Goal: Transaction & Acquisition: Purchase product/service

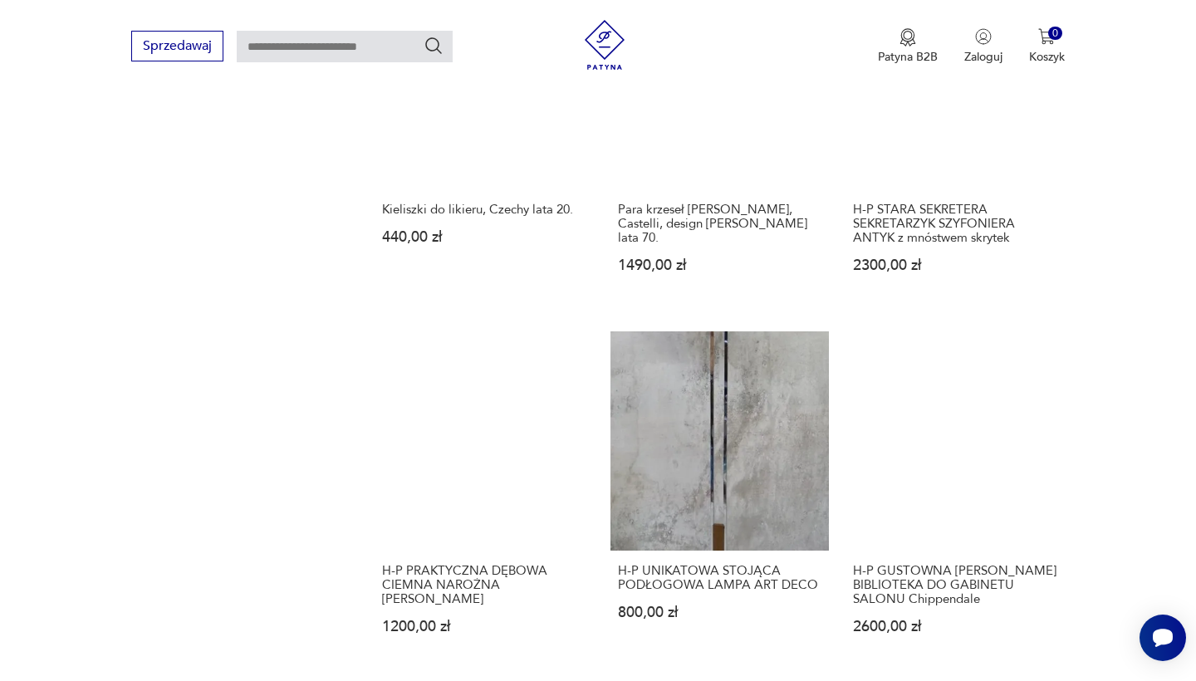
scroll to position [1257, 0]
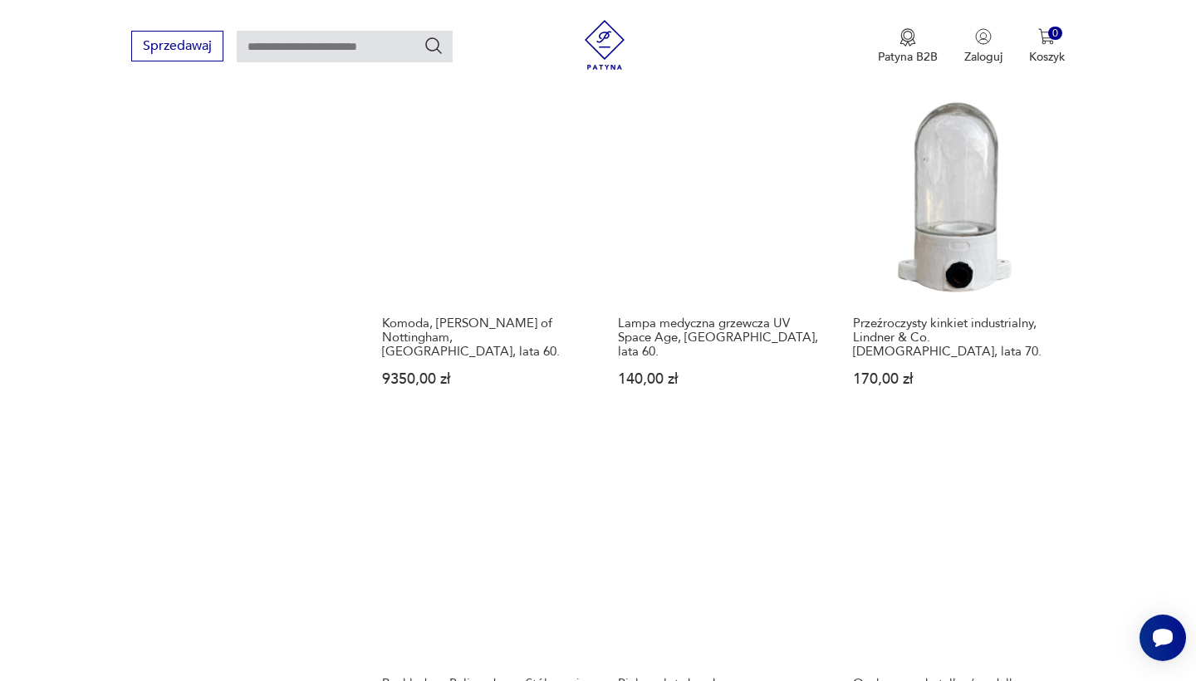
scroll to position [1538, 0]
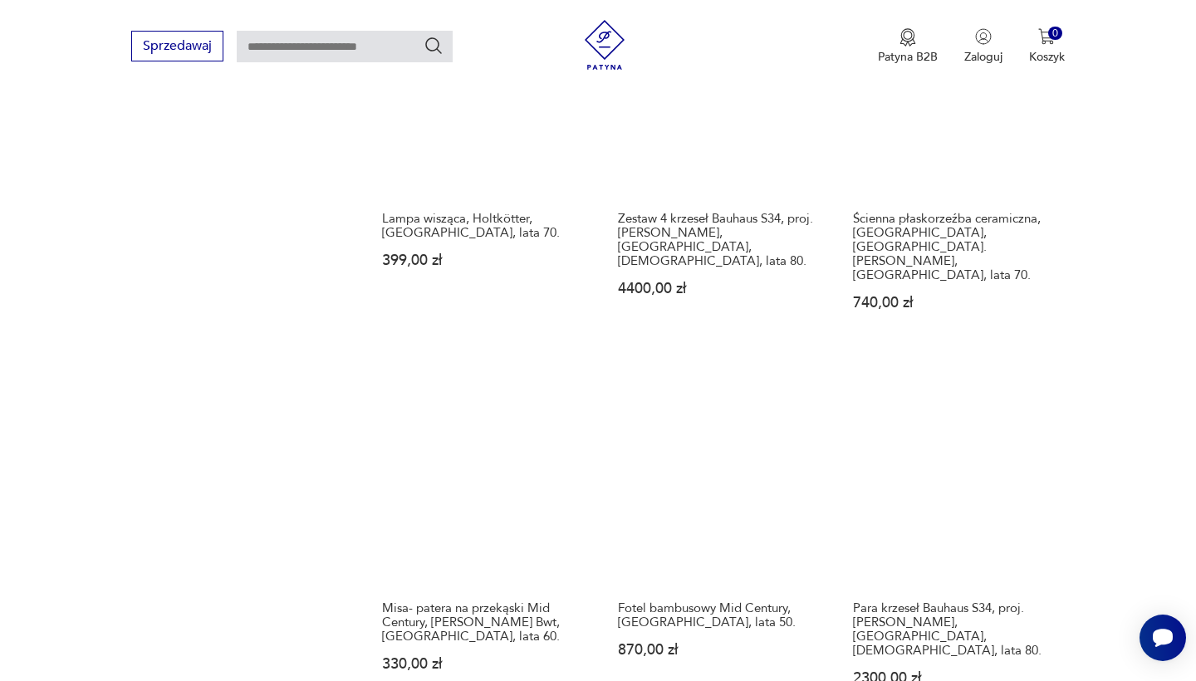
scroll to position [1257, 0]
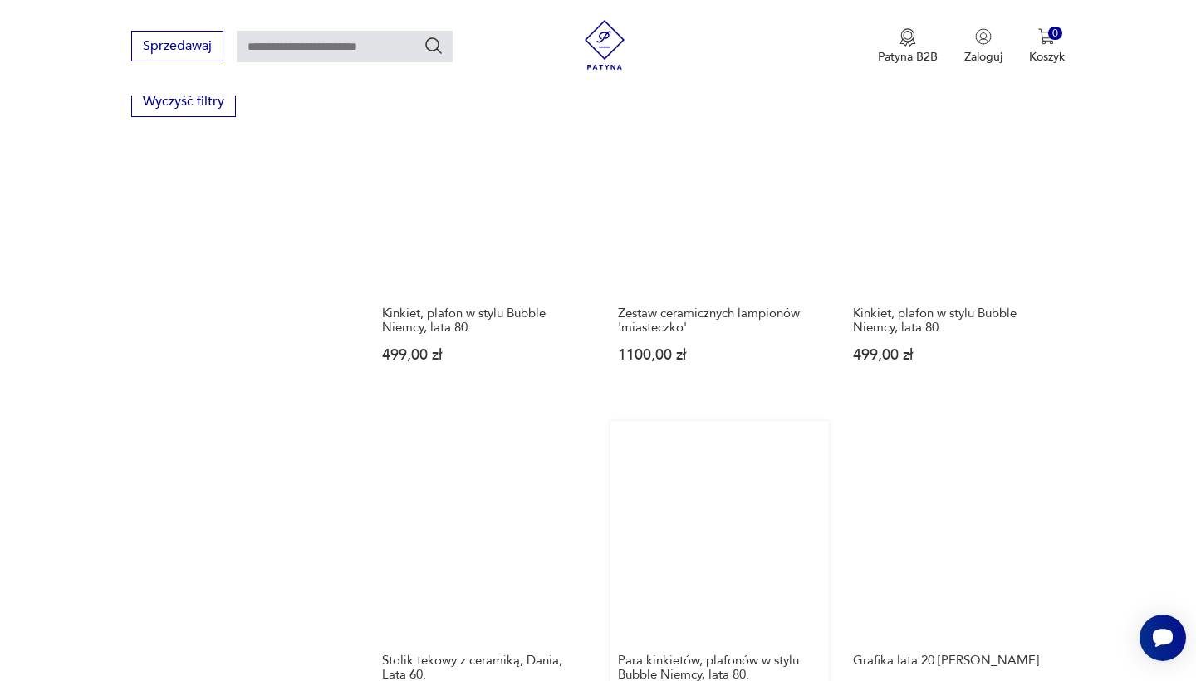
scroll to position [1159, 0]
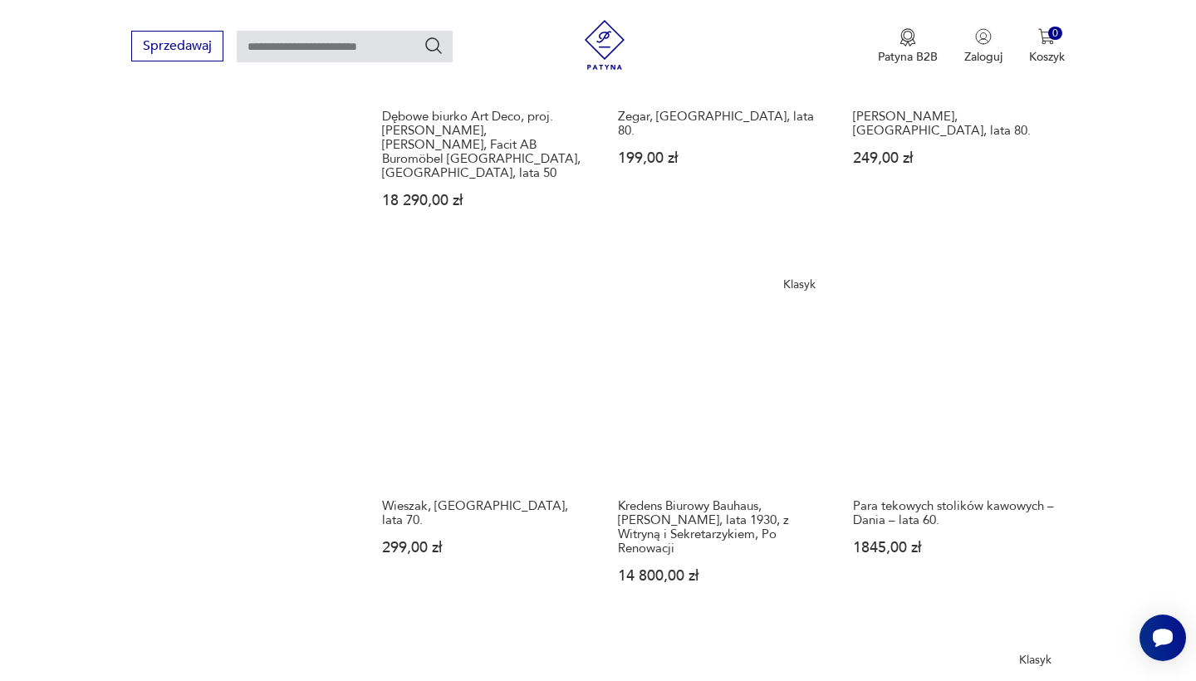
scroll to position [1347, 0]
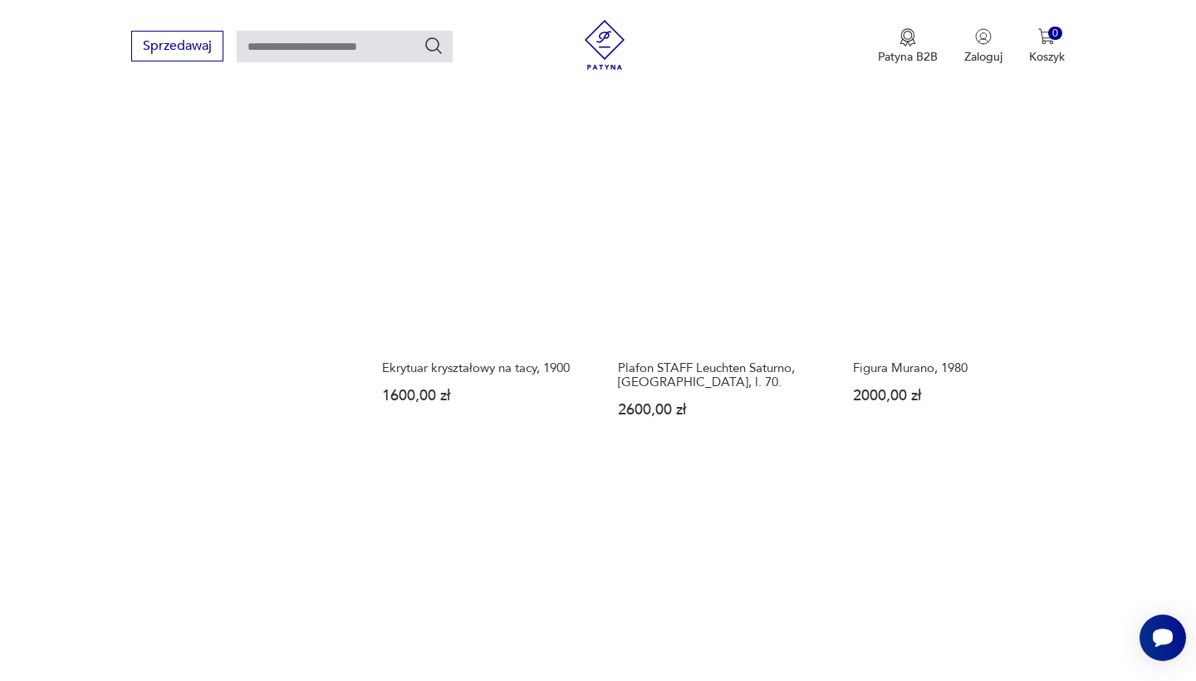
scroll to position [1484, 0]
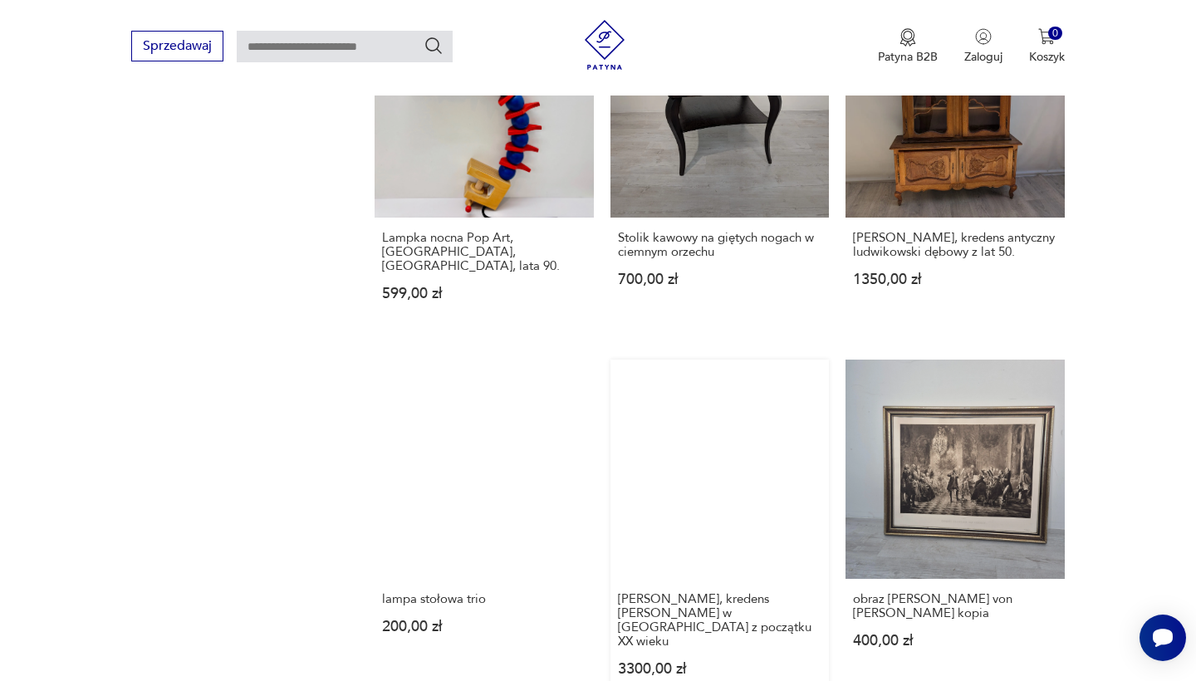
scroll to position [1216, 0]
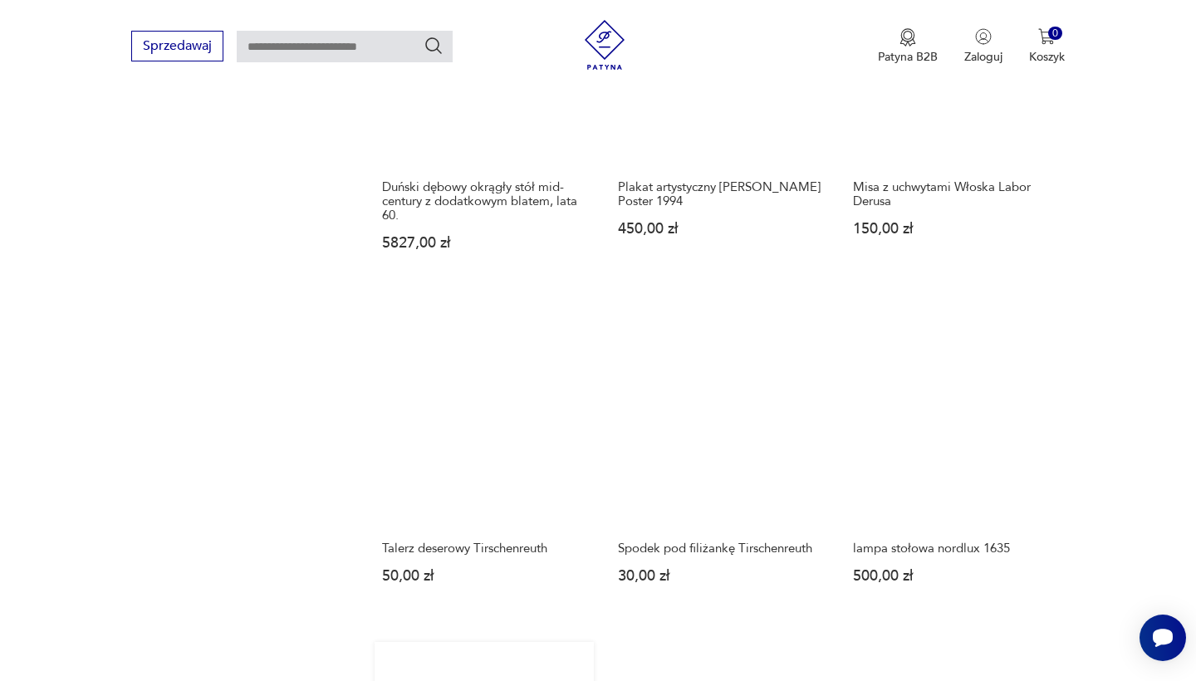
scroll to position [1329, 0]
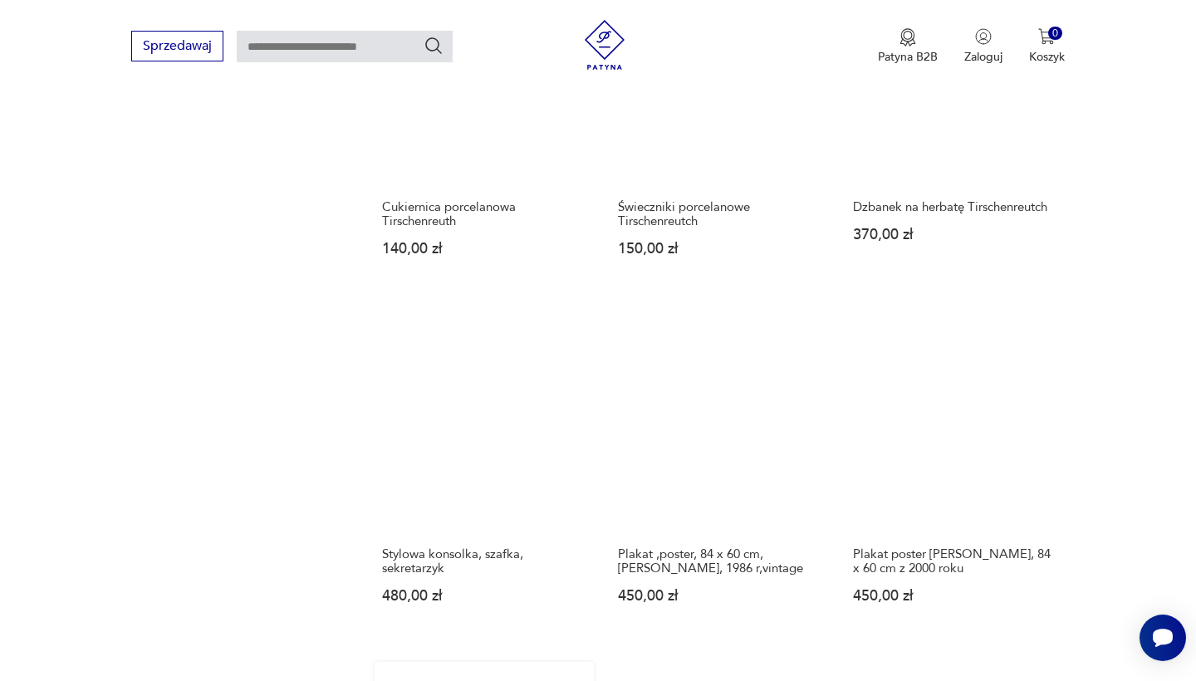
scroll to position [1260, 0]
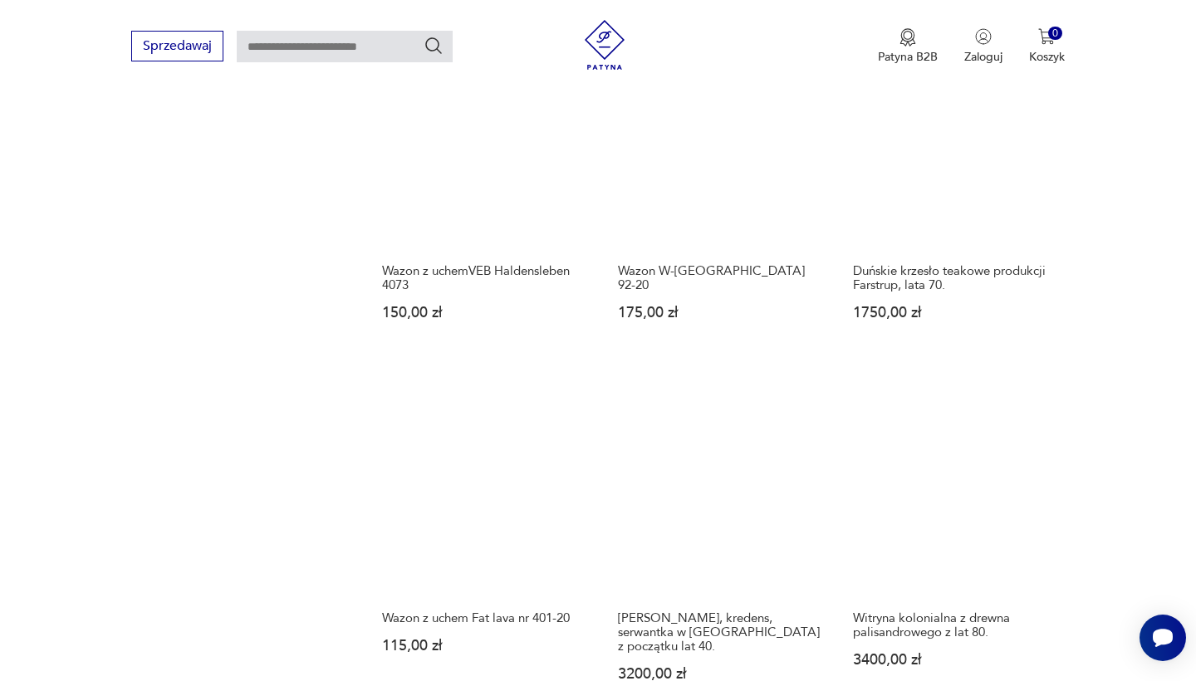
scroll to position [1362, 0]
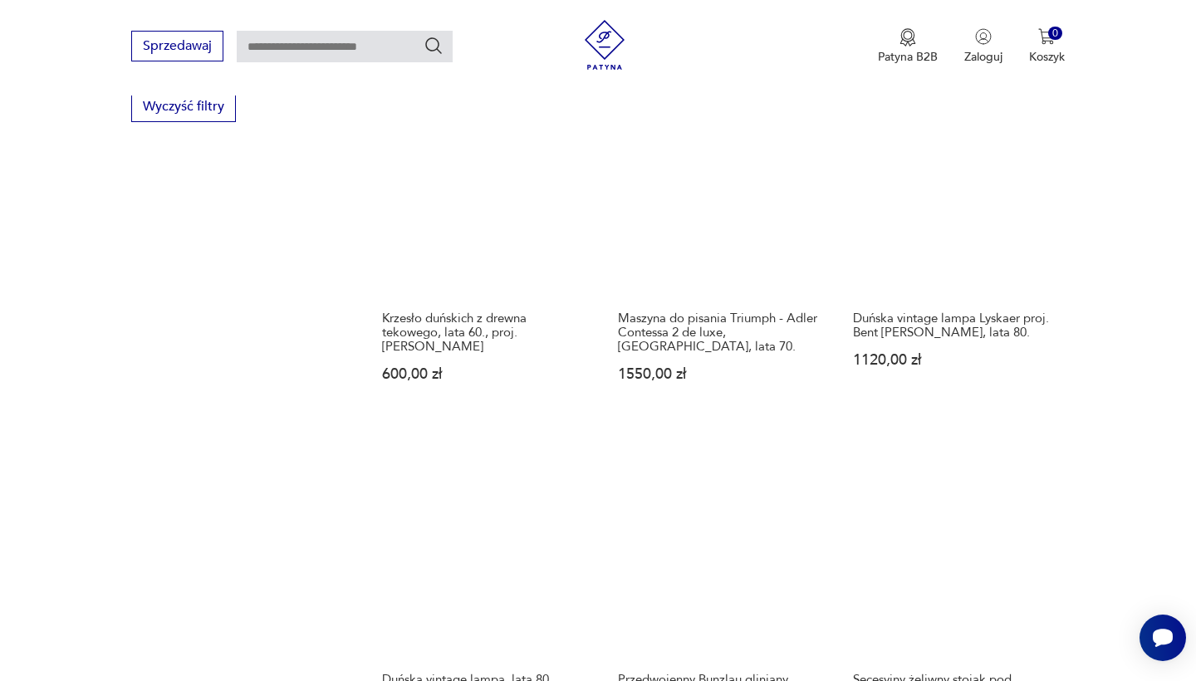
scroll to position [1156, 0]
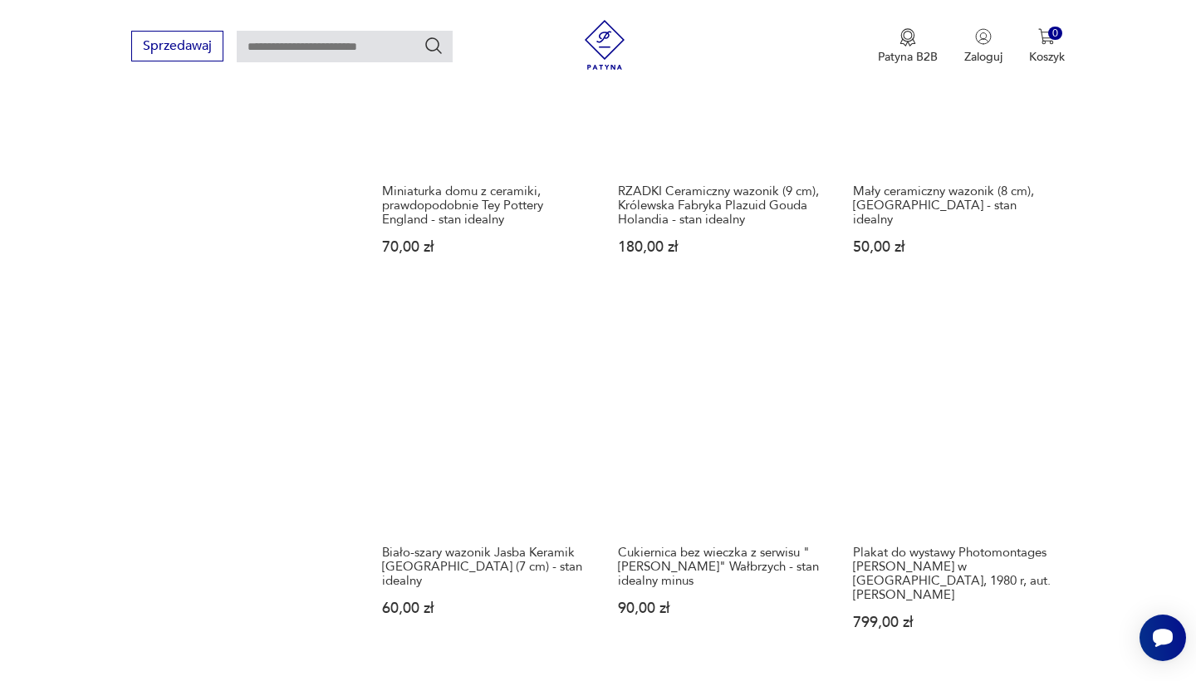
scroll to position [1289, 0]
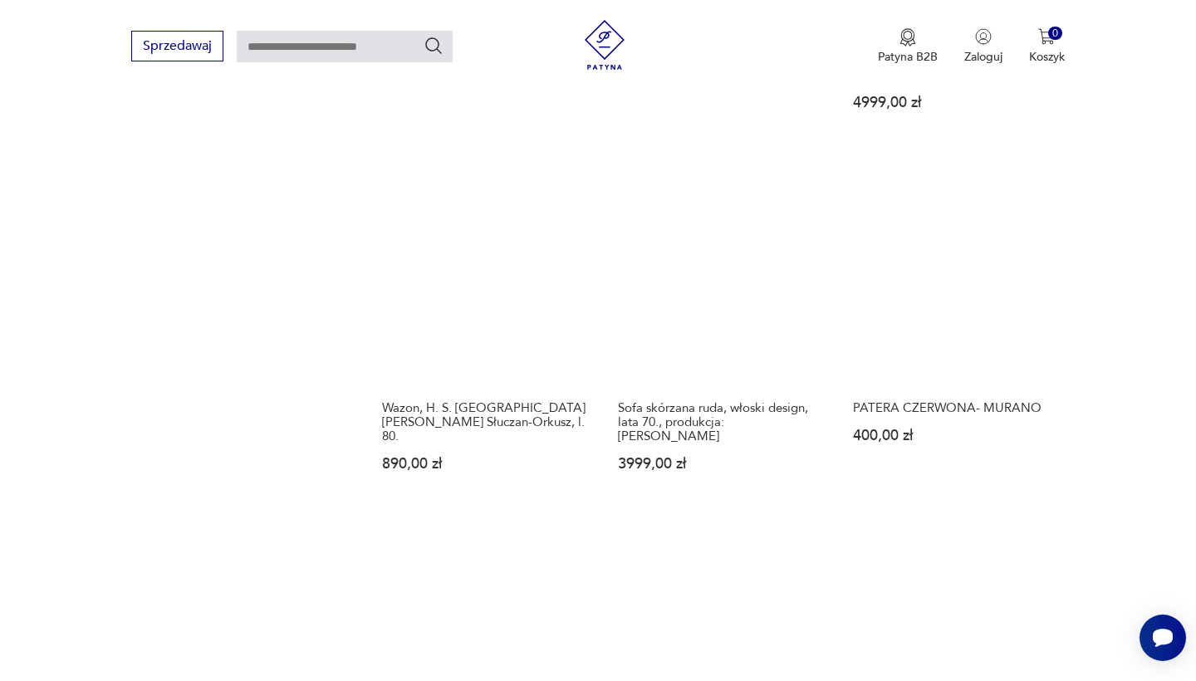
scroll to position [1443, 0]
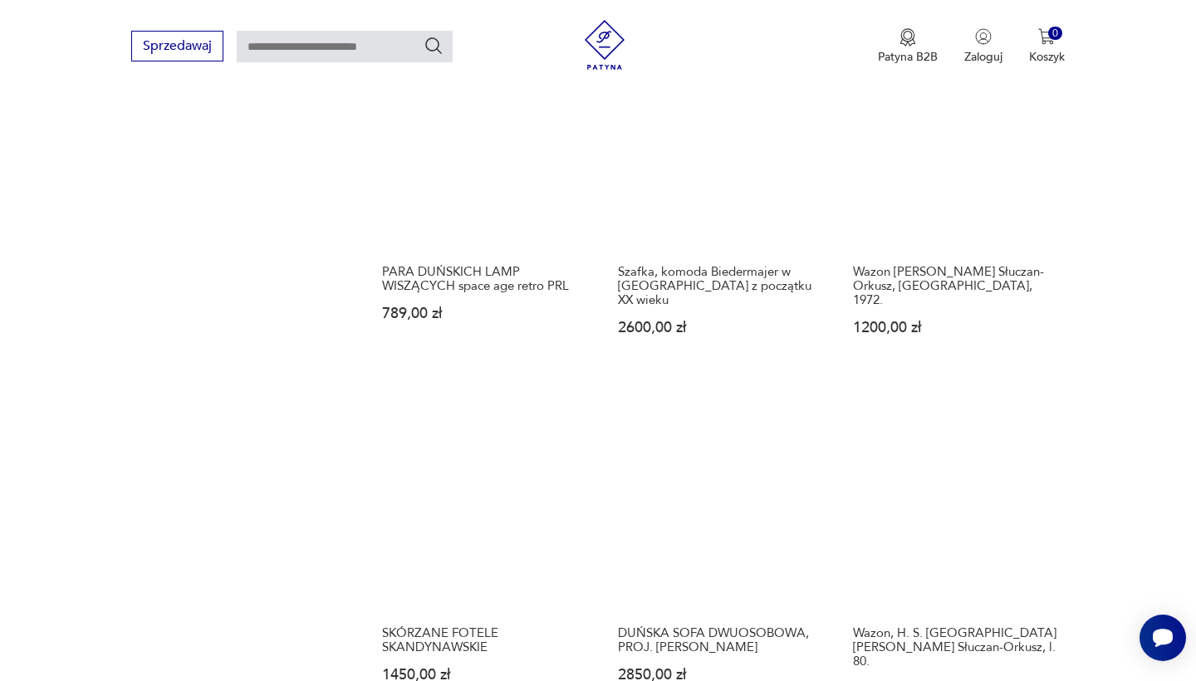
scroll to position [1204, 0]
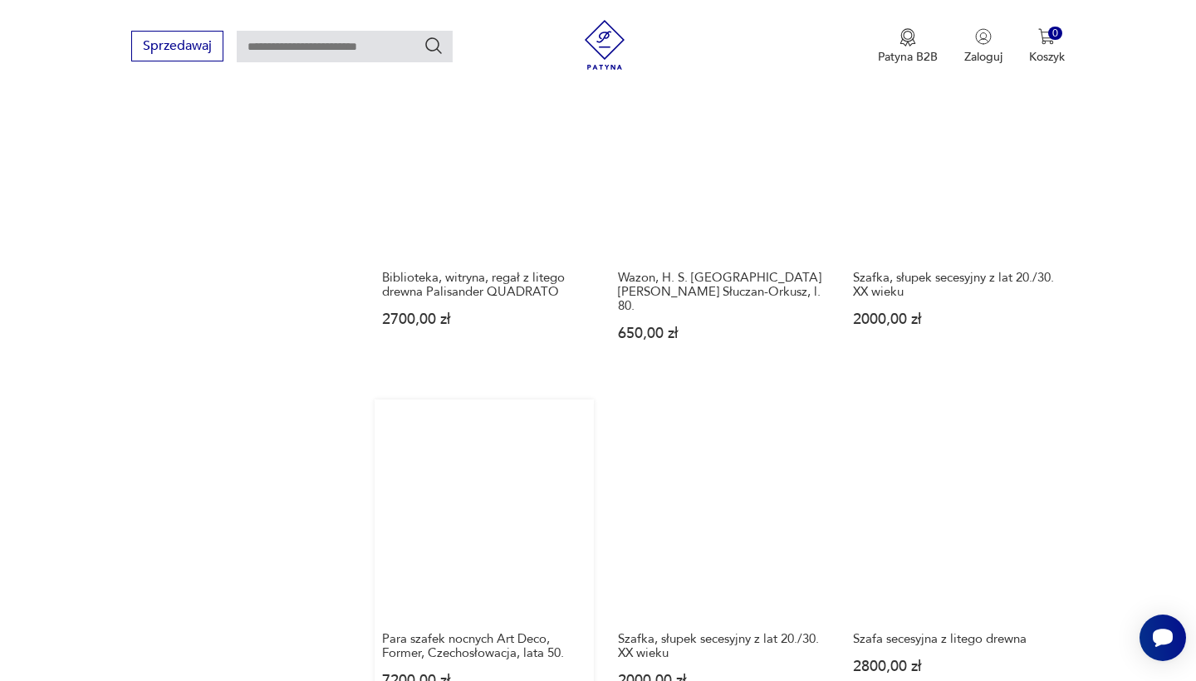
scroll to position [1220, 0]
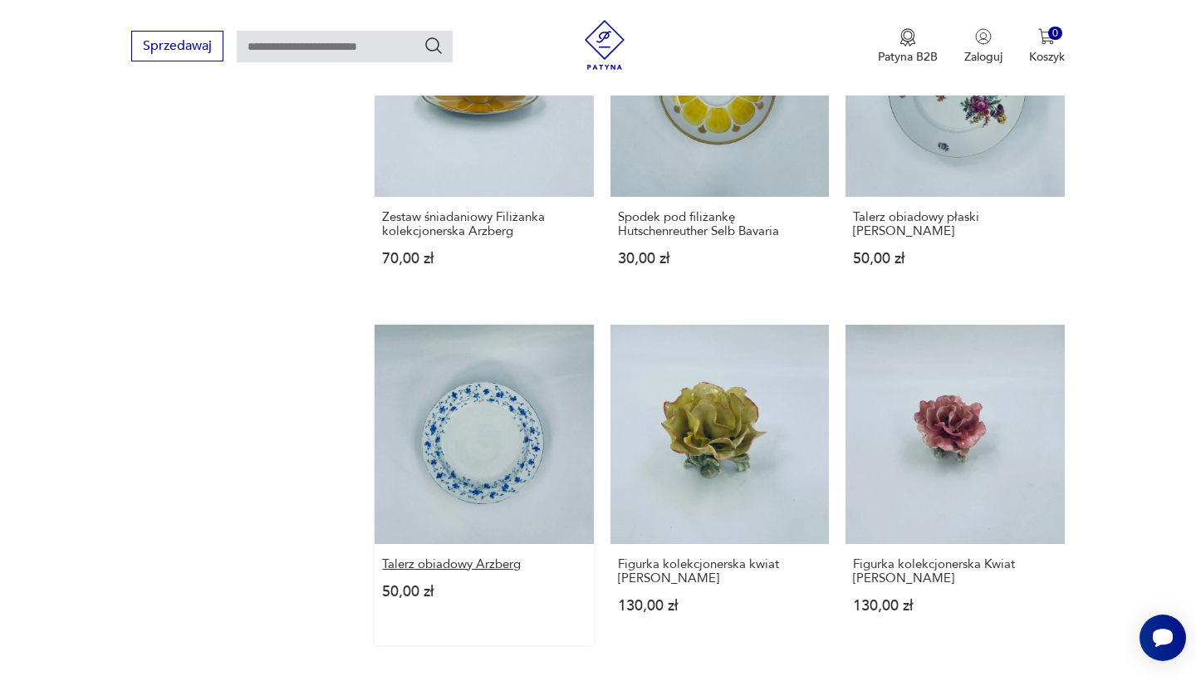
scroll to position [1242, 0]
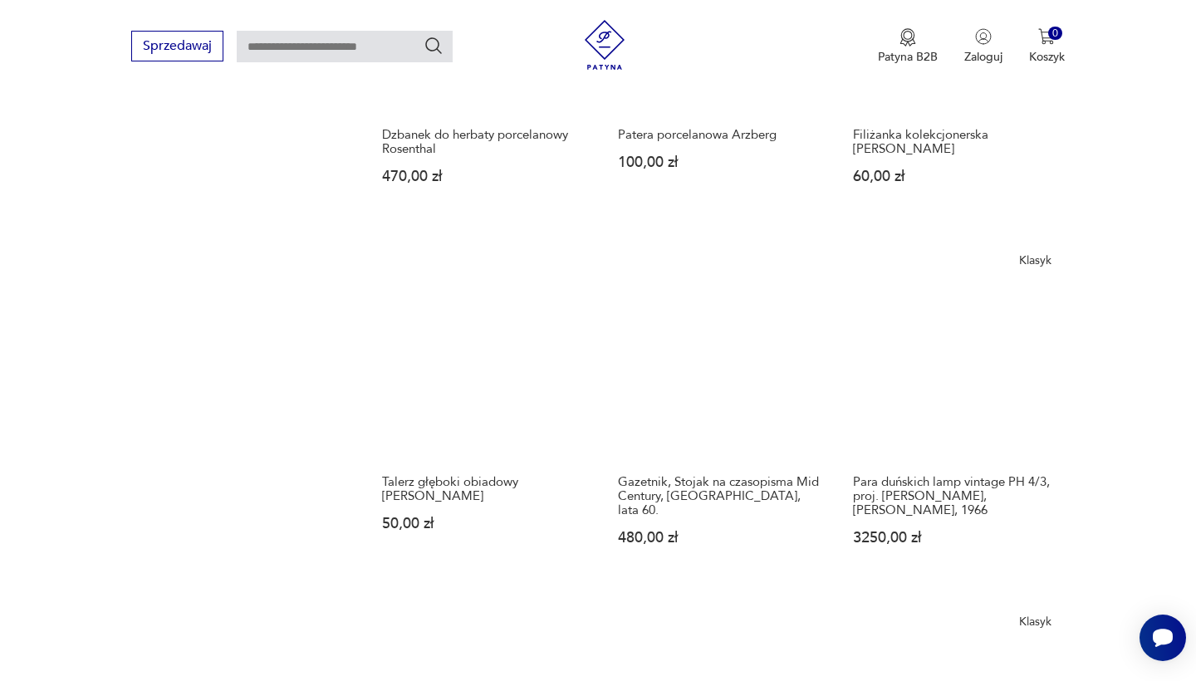
scroll to position [1334, 0]
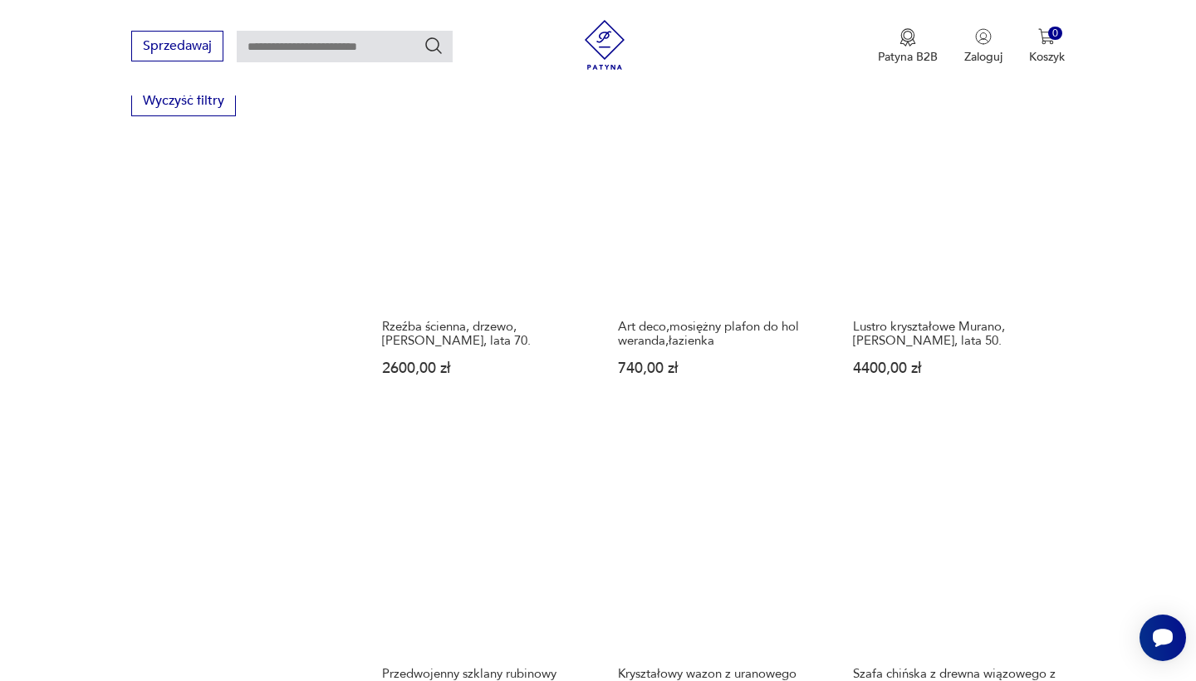
scroll to position [1169, 0]
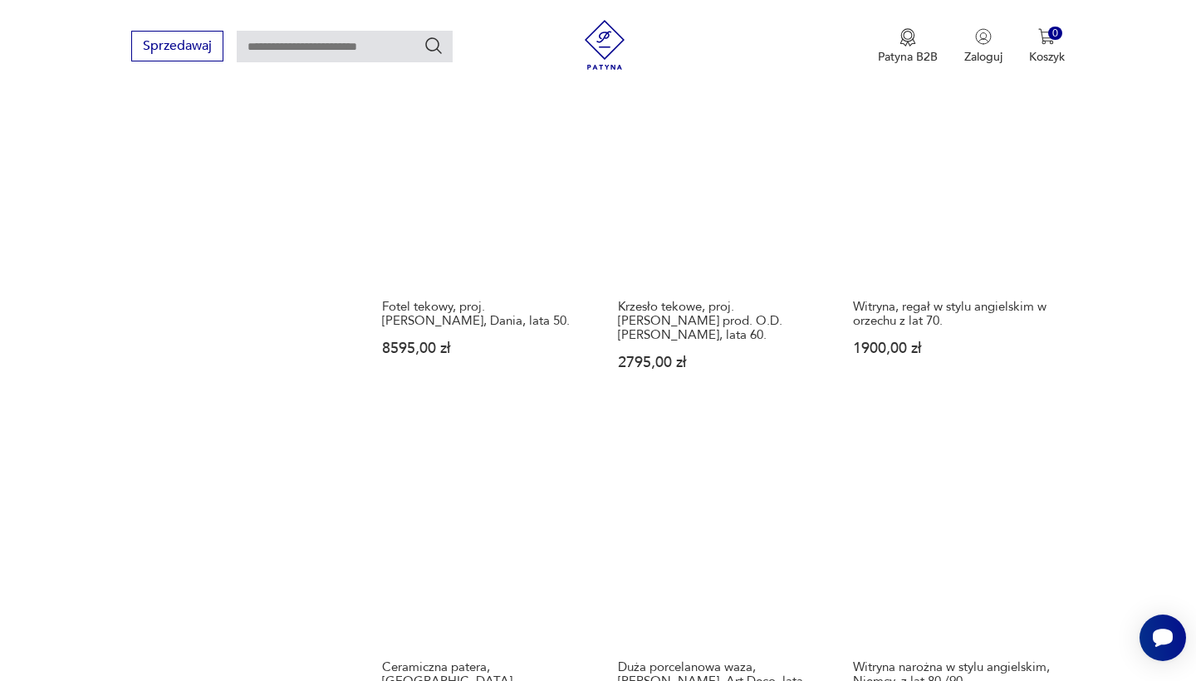
scroll to position [1551, 0]
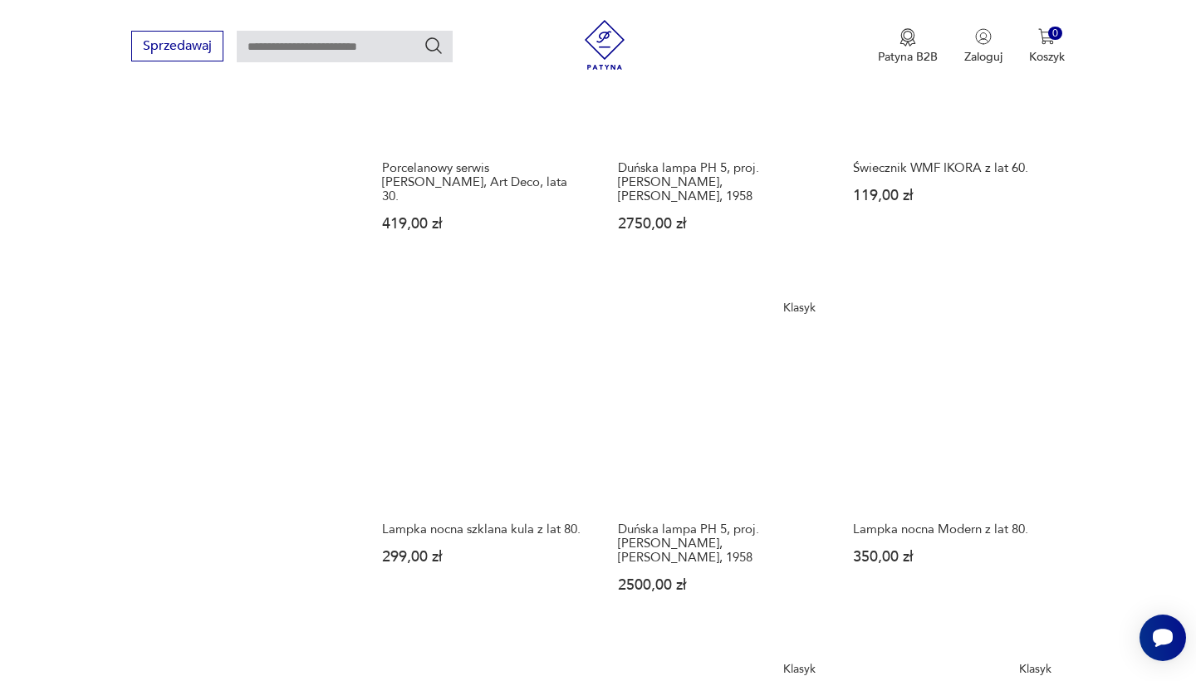
scroll to position [1320, 0]
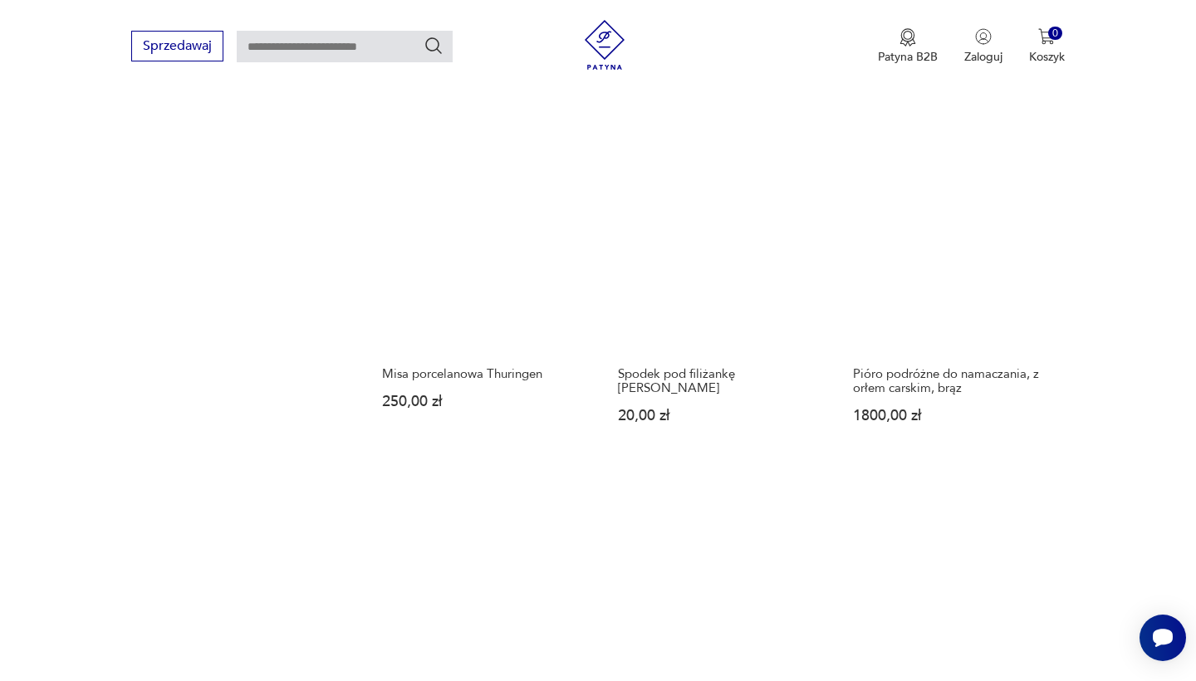
scroll to position [1443, 0]
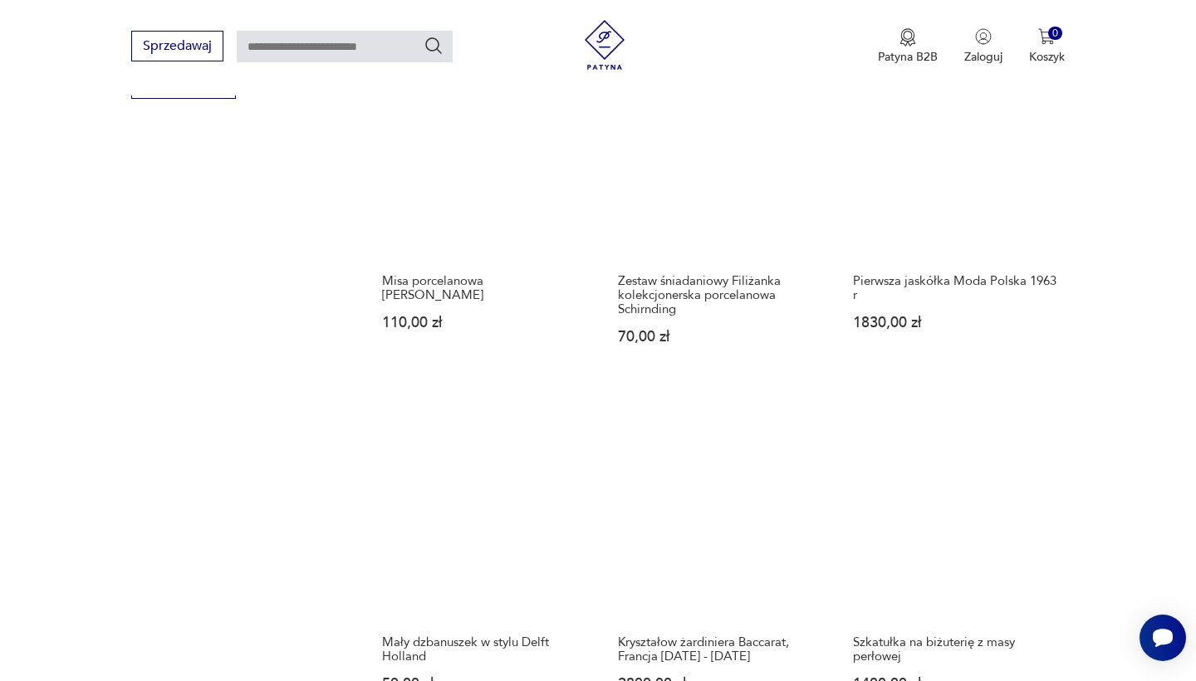
scroll to position [1255, 0]
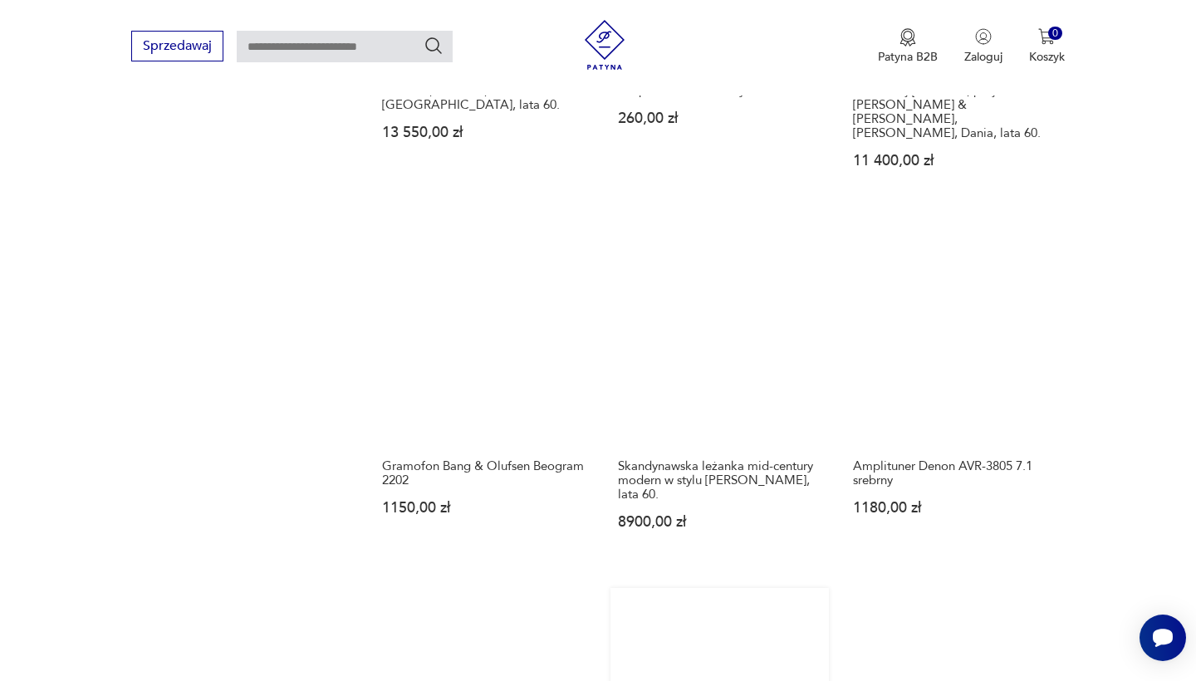
scroll to position [1393, 0]
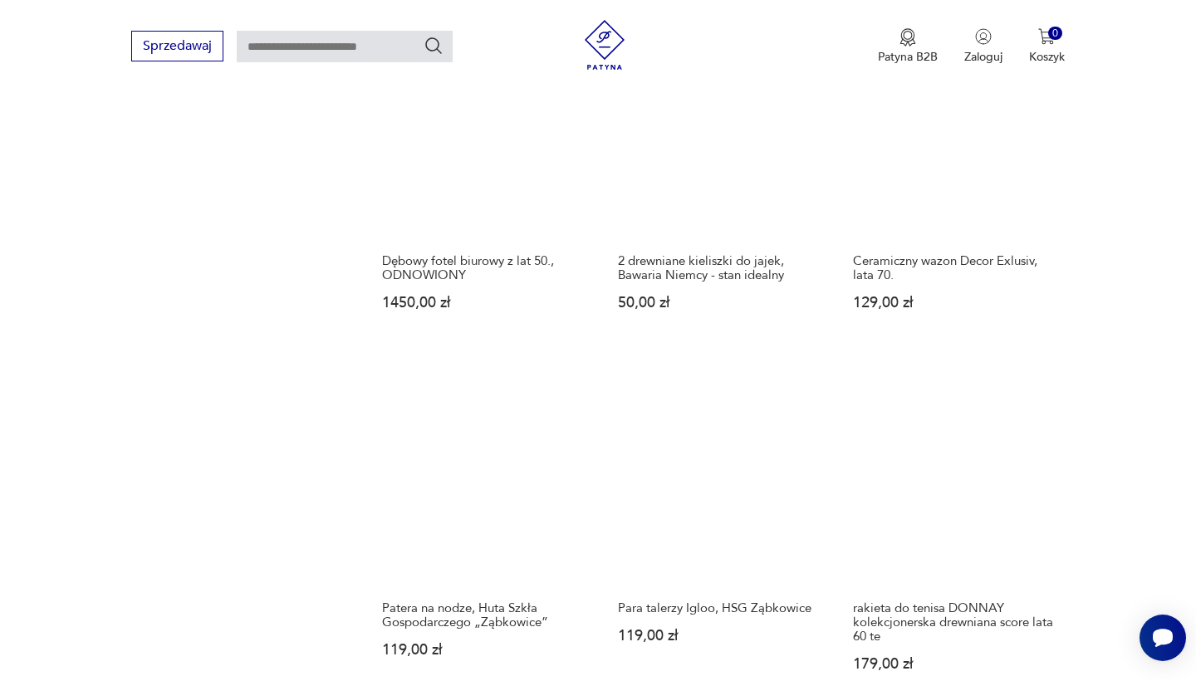
scroll to position [1274, 0]
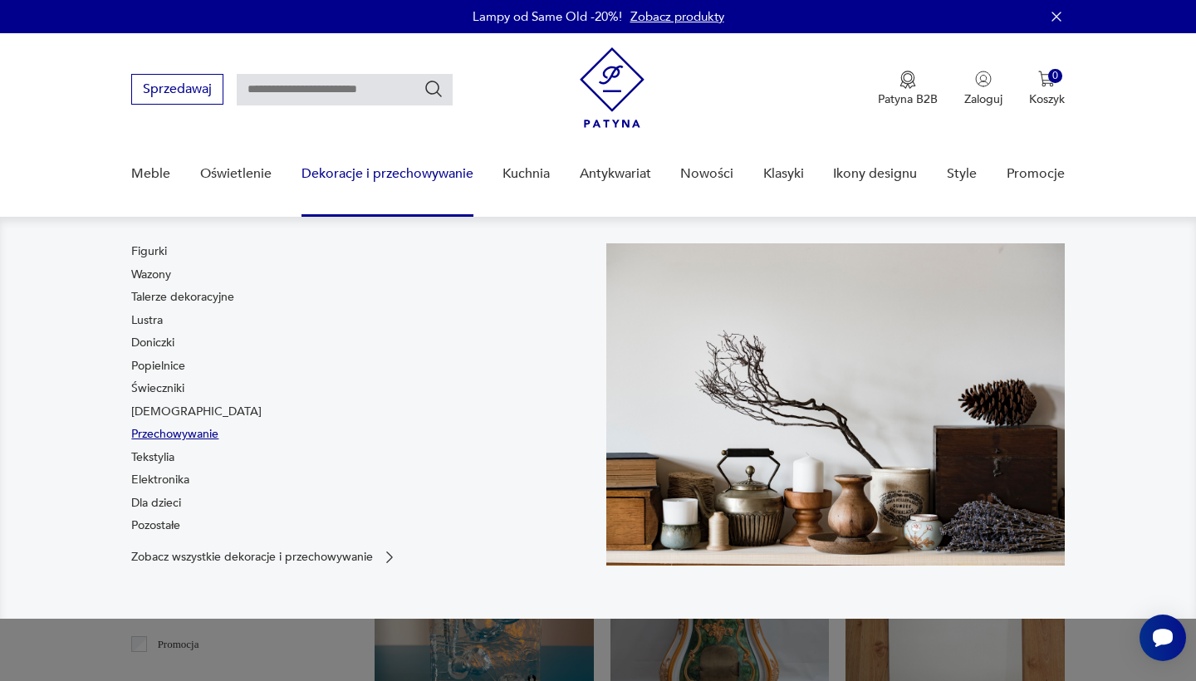
click at [176, 430] on link "Przechowywanie" at bounding box center [174, 434] width 87 height 17
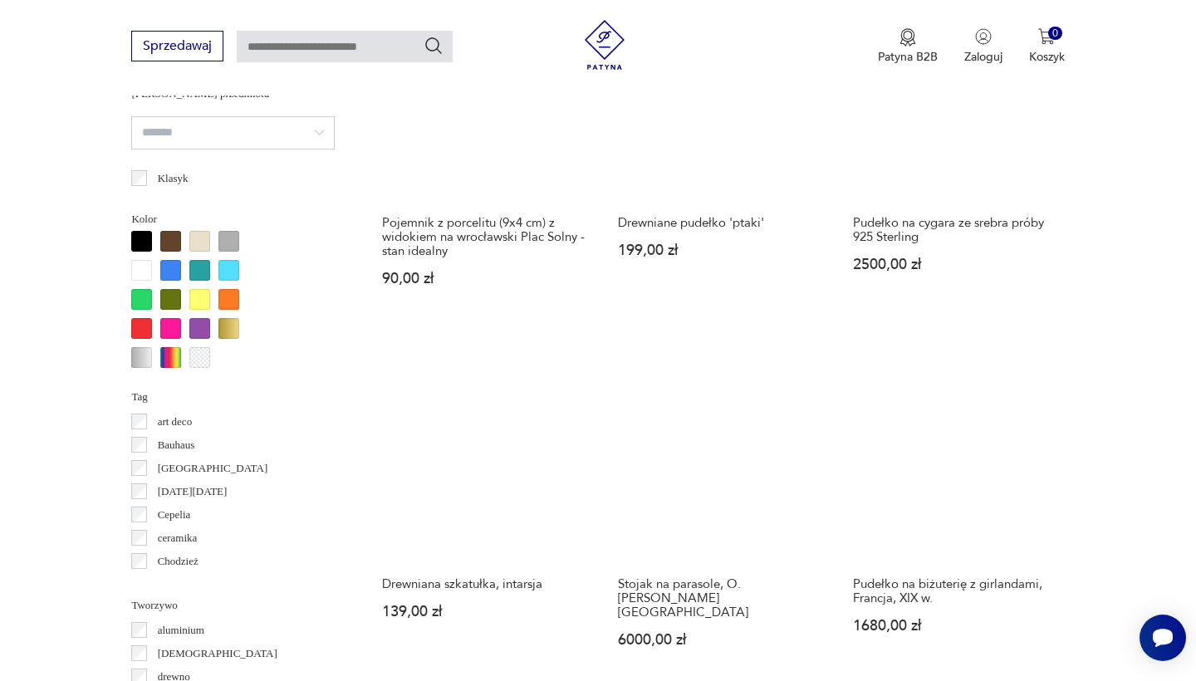
scroll to position [1473, 0]
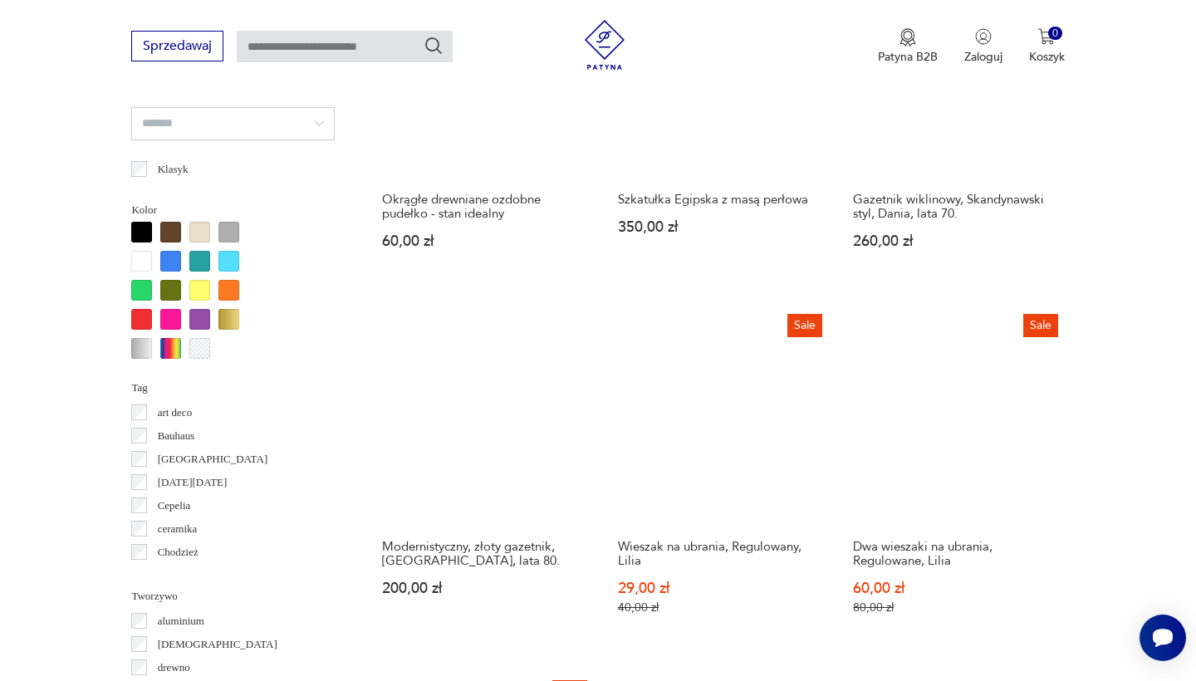
scroll to position [1482, 0]
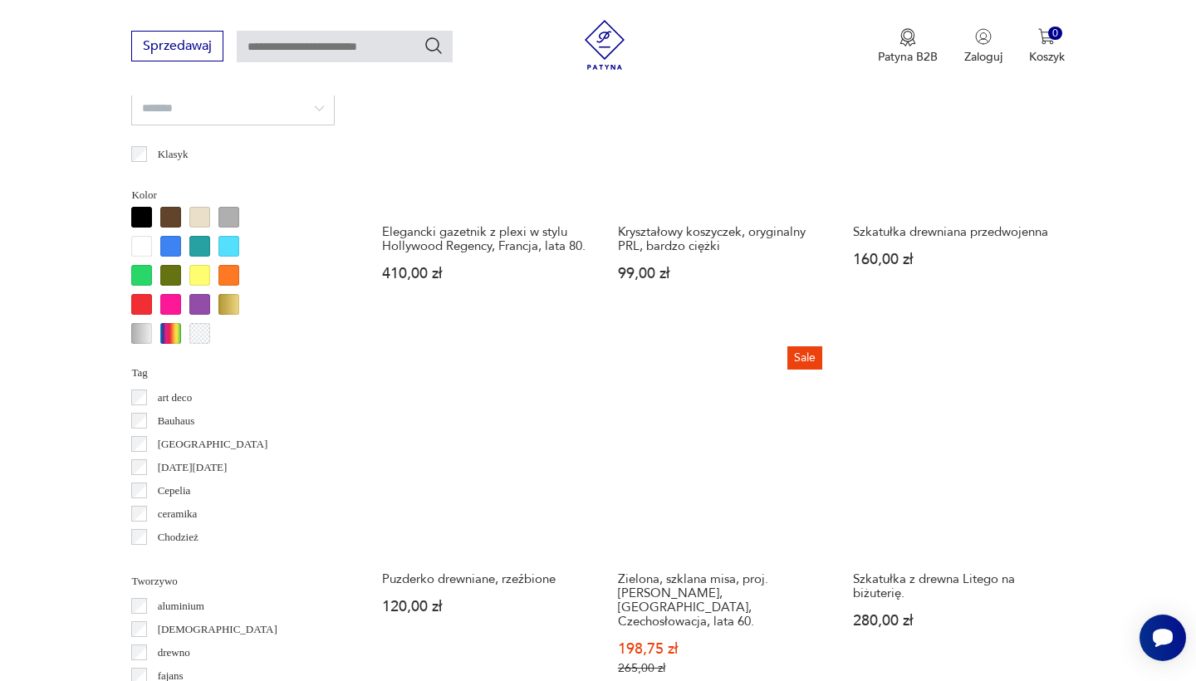
scroll to position [1509, 0]
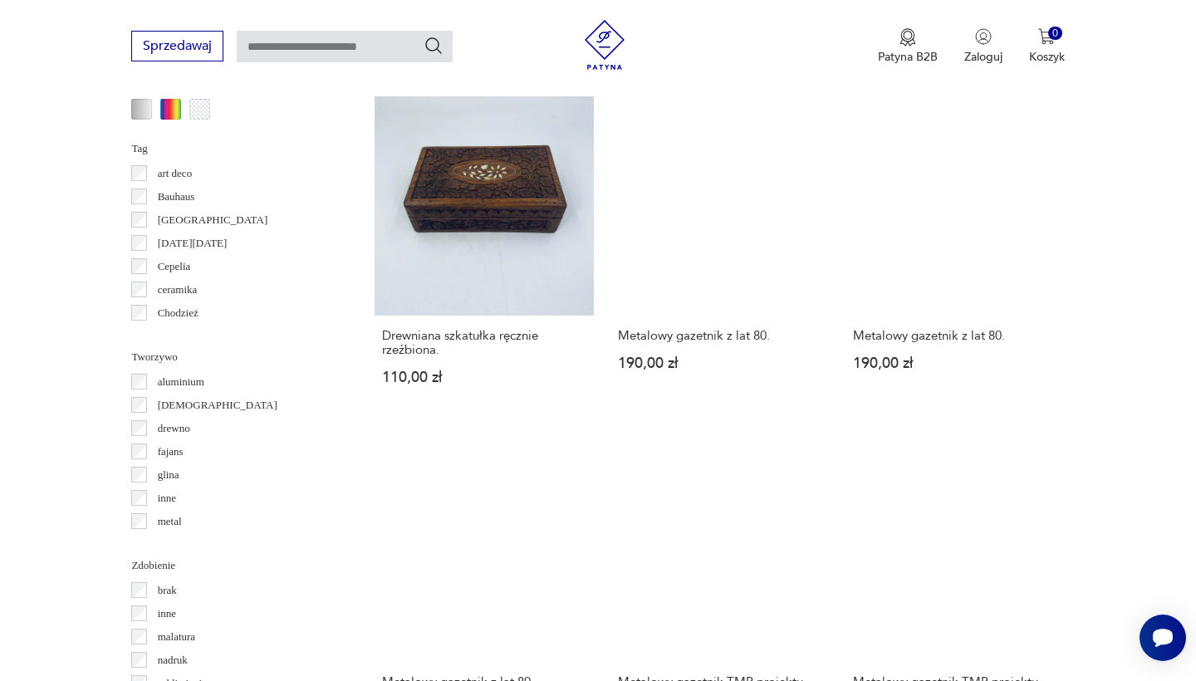
scroll to position [1721, 0]
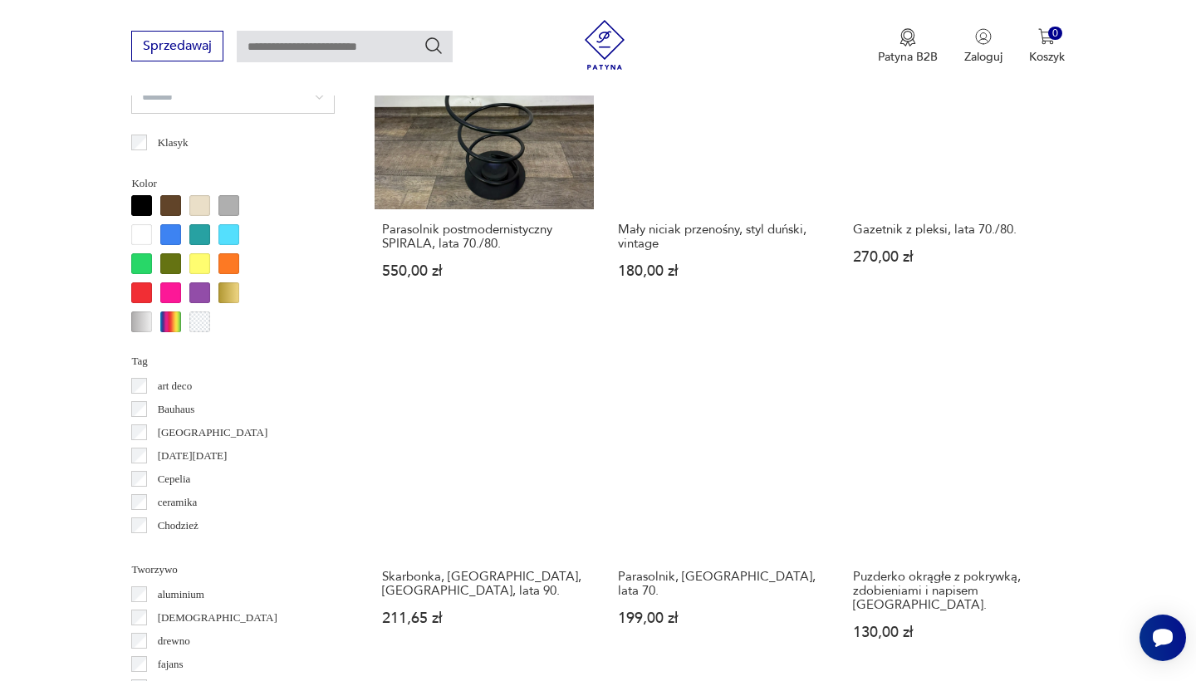
scroll to position [1510, 0]
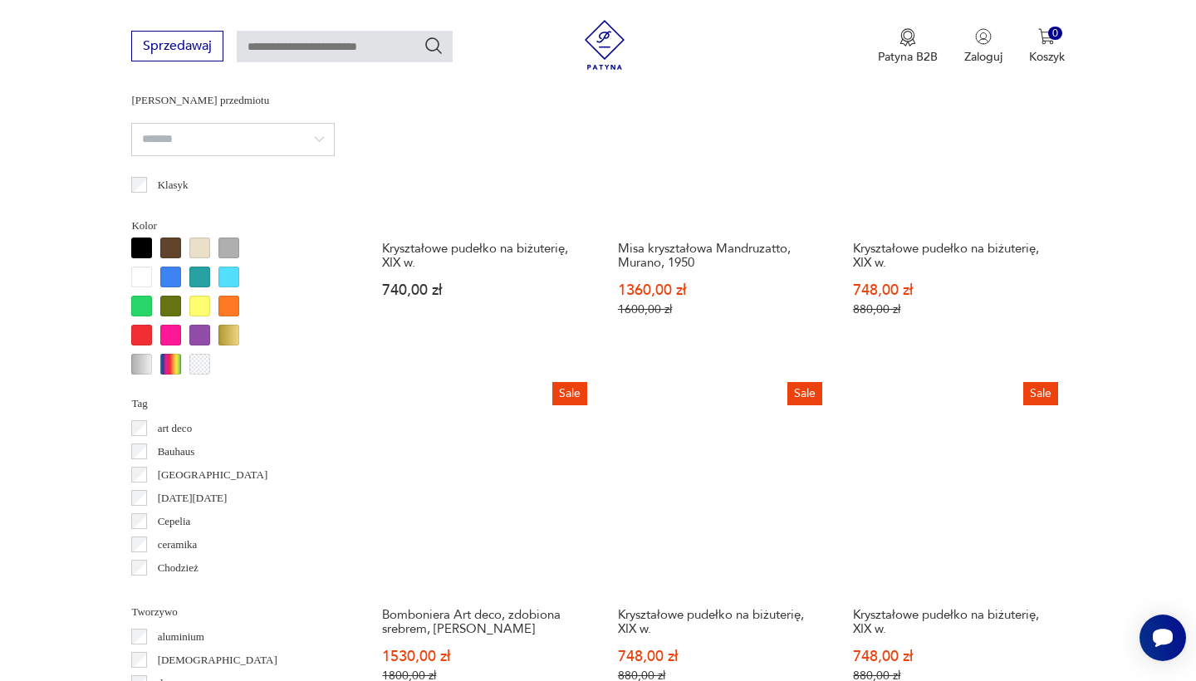
scroll to position [1484, 0]
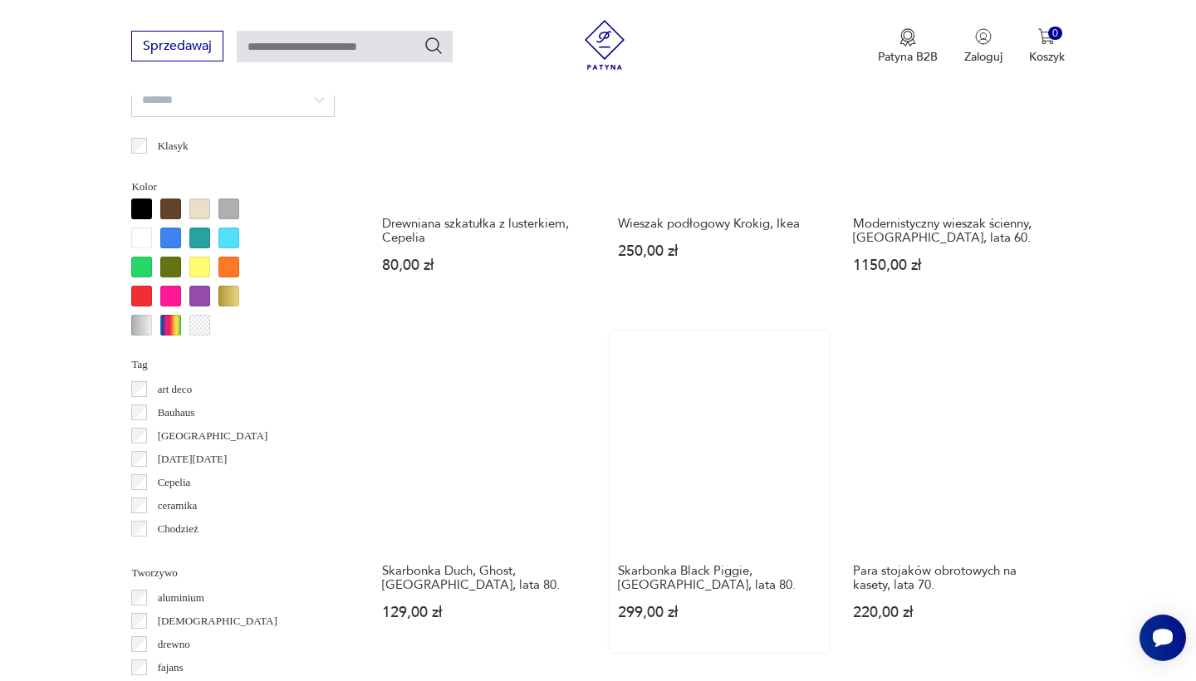
scroll to position [1504, 0]
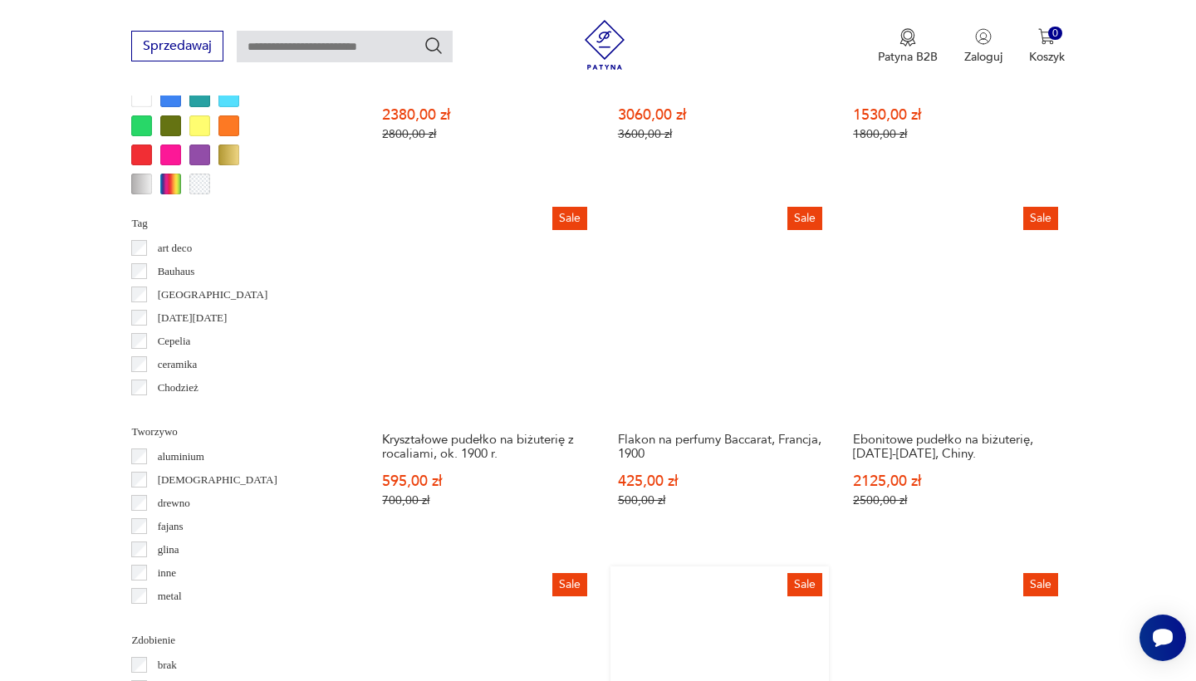
scroll to position [1654, 0]
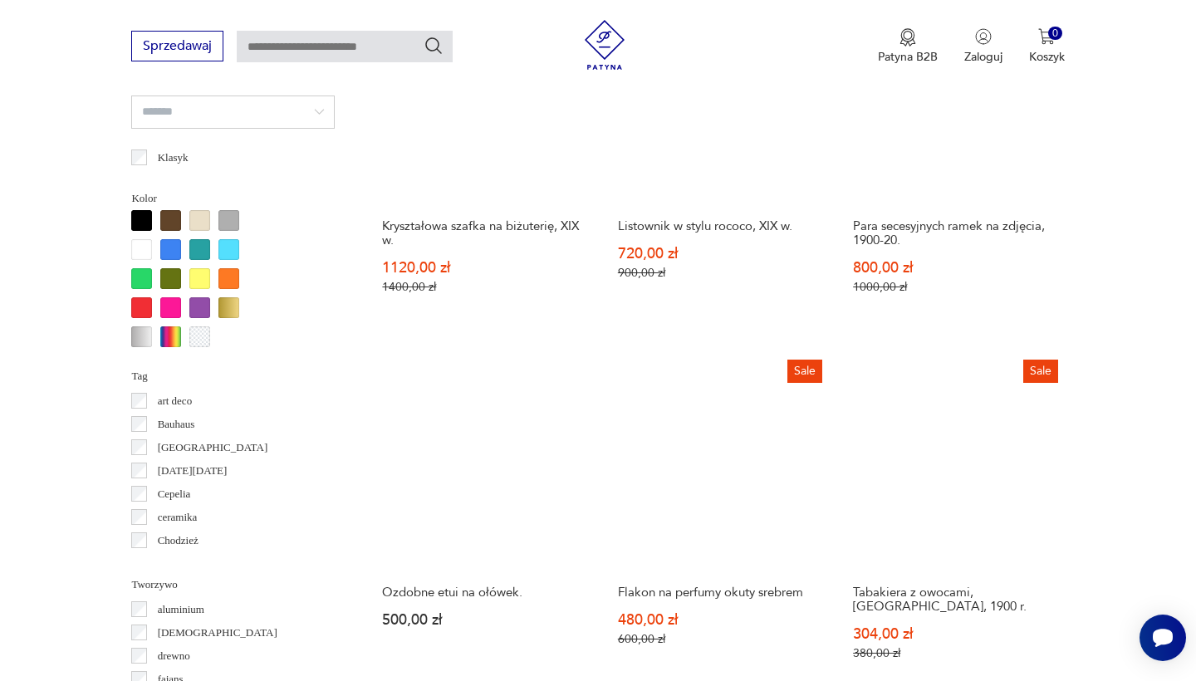
scroll to position [1516, 0]
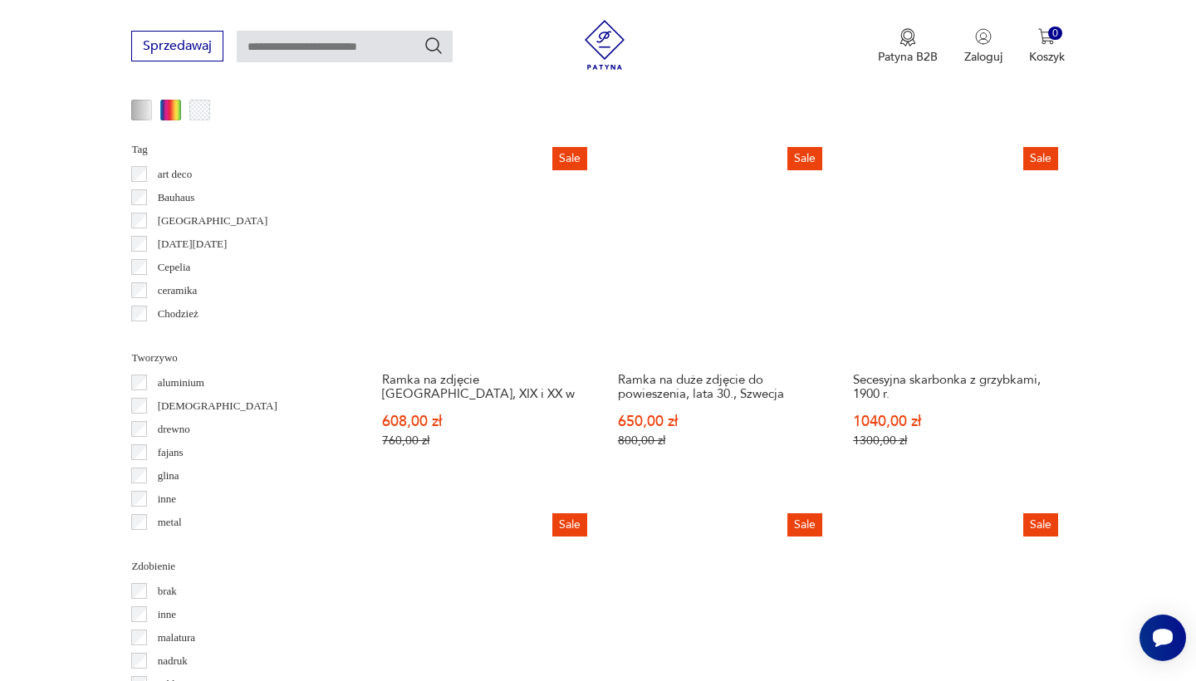
scroll to position [1723, 0]
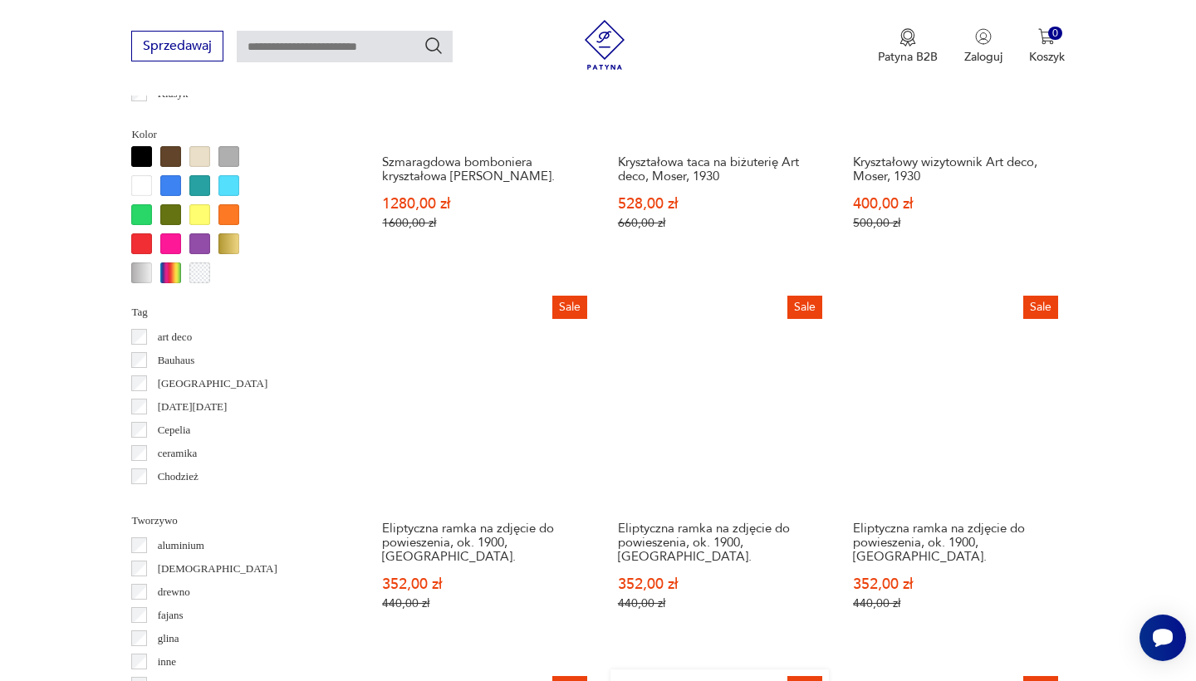
scroll to position [1555, 0]
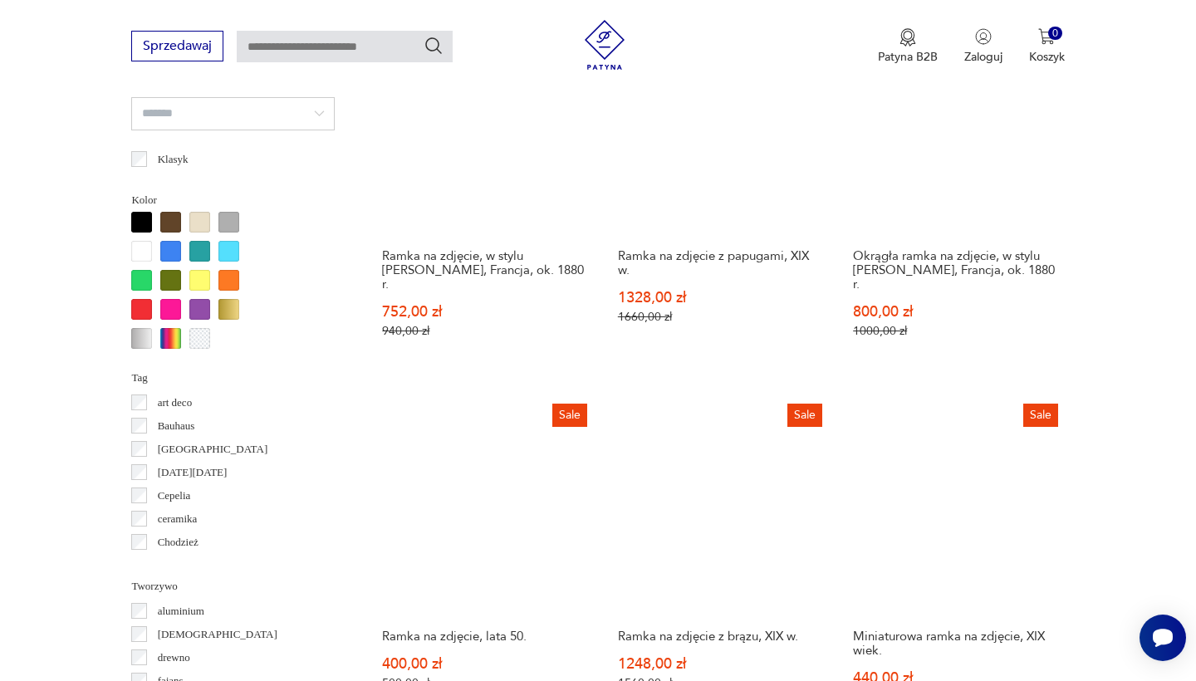
scroll to position [1496, 0]
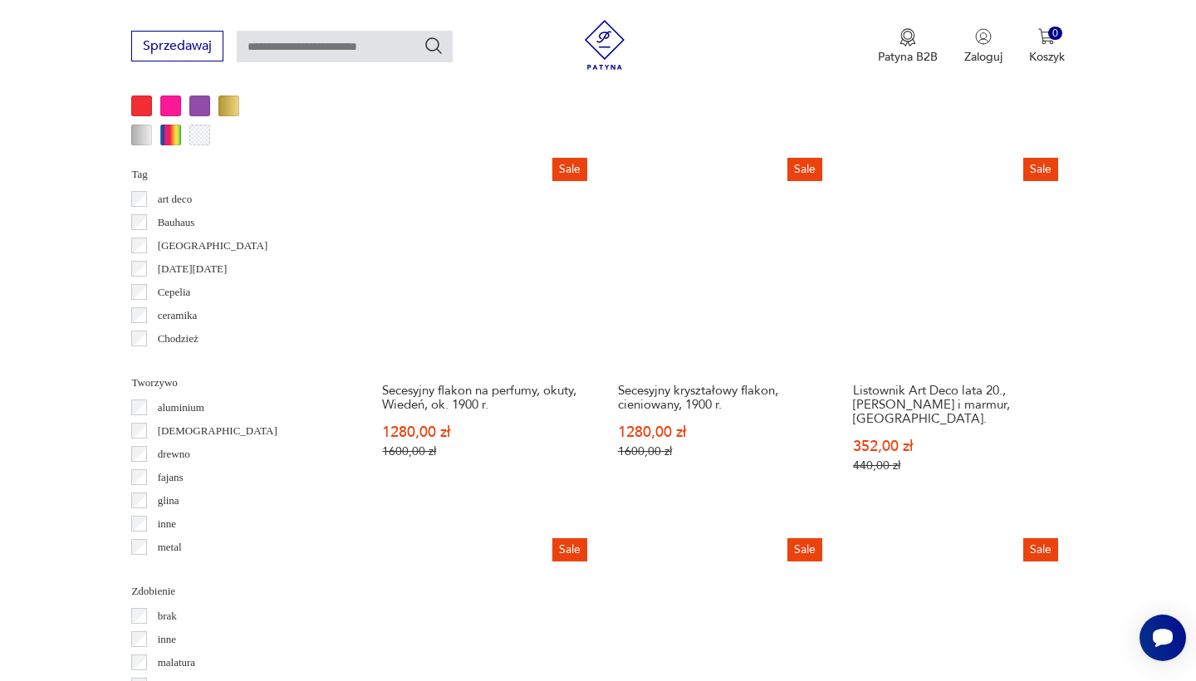
scroll to position [1699, 0]
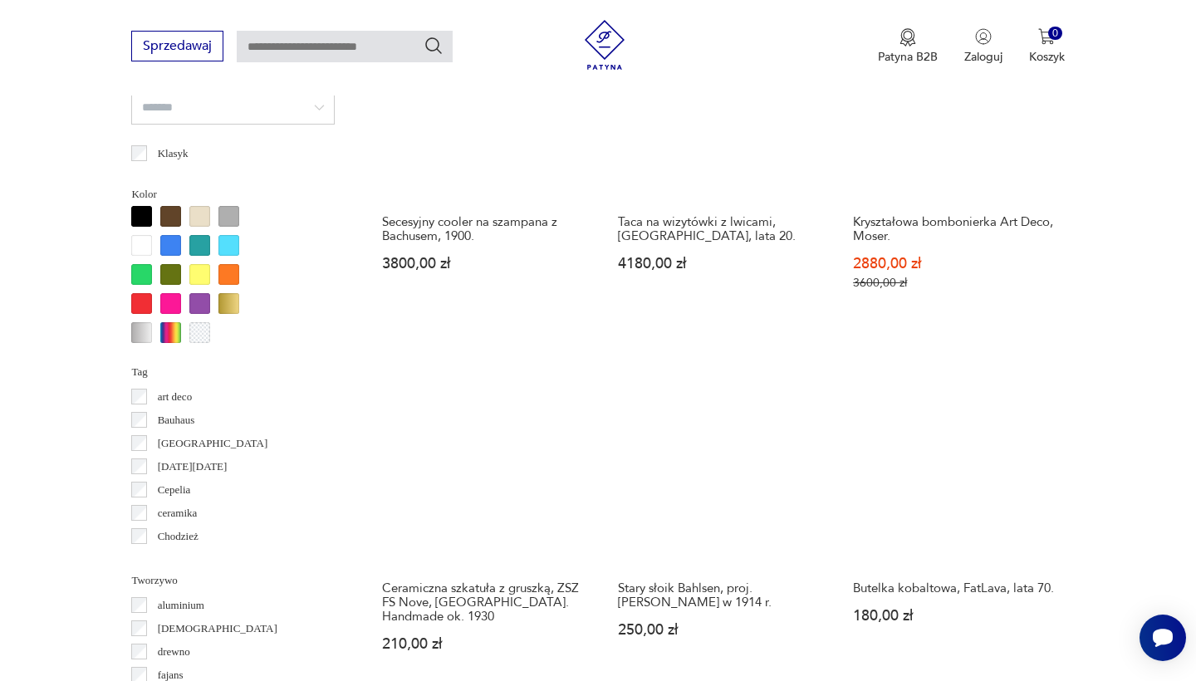
scroll to position [1499, 0]
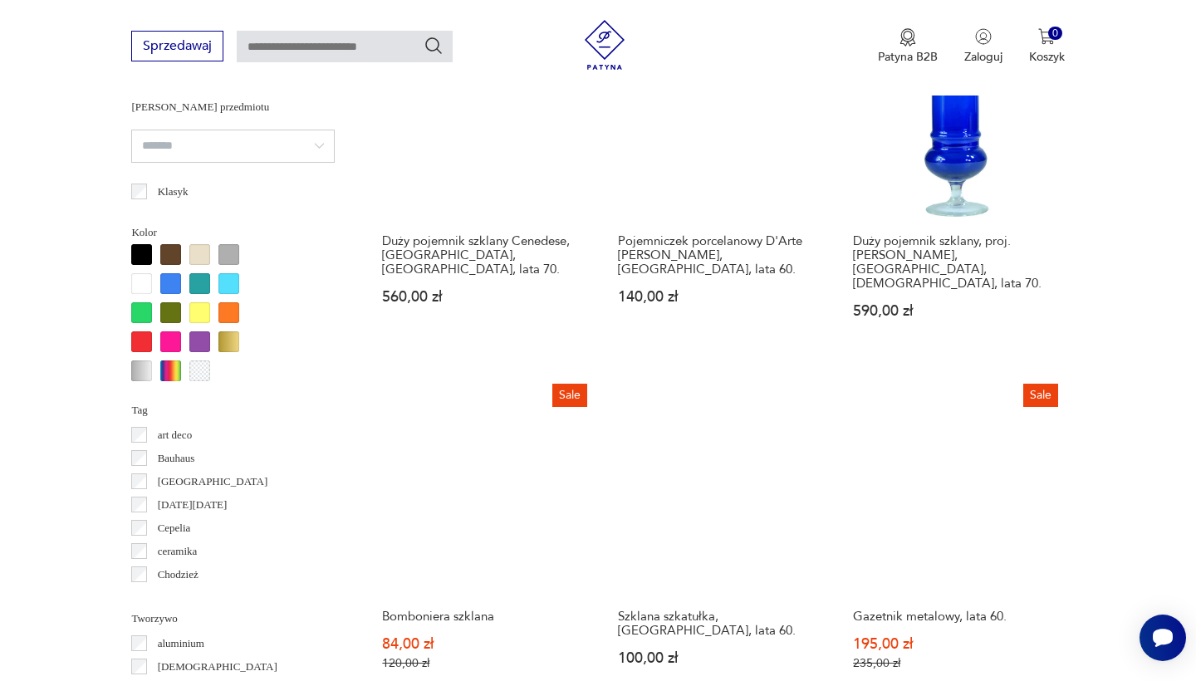
scroll to position [1472, 0]
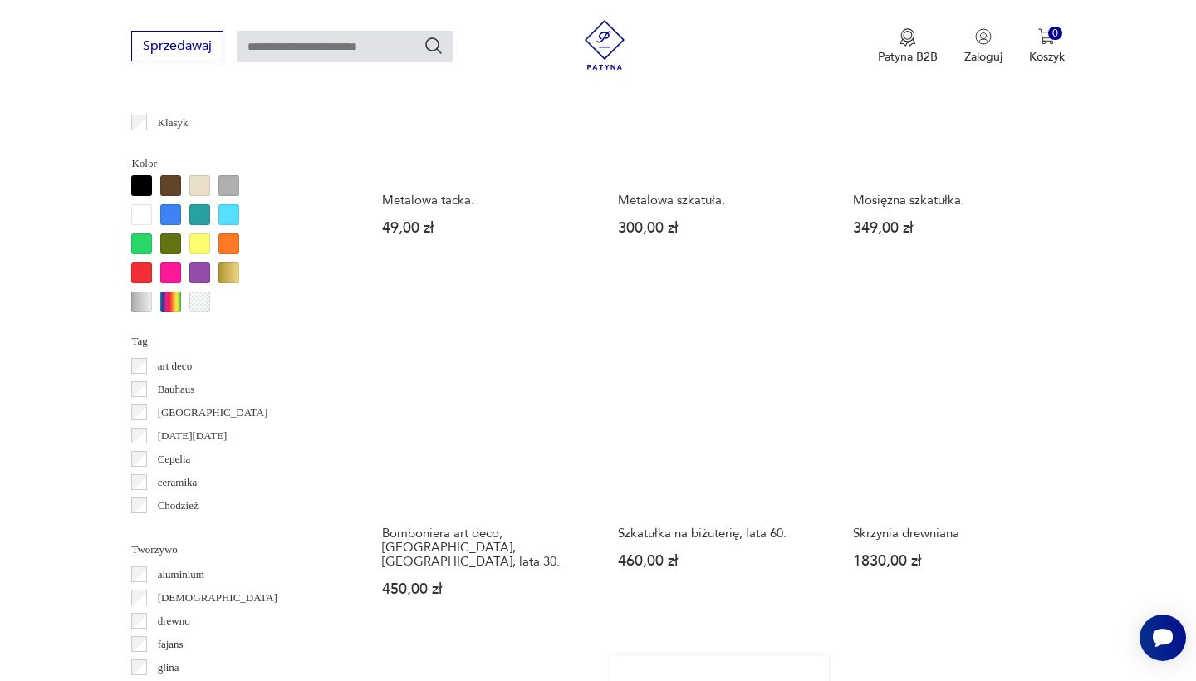
scroll to position [1537, 0]
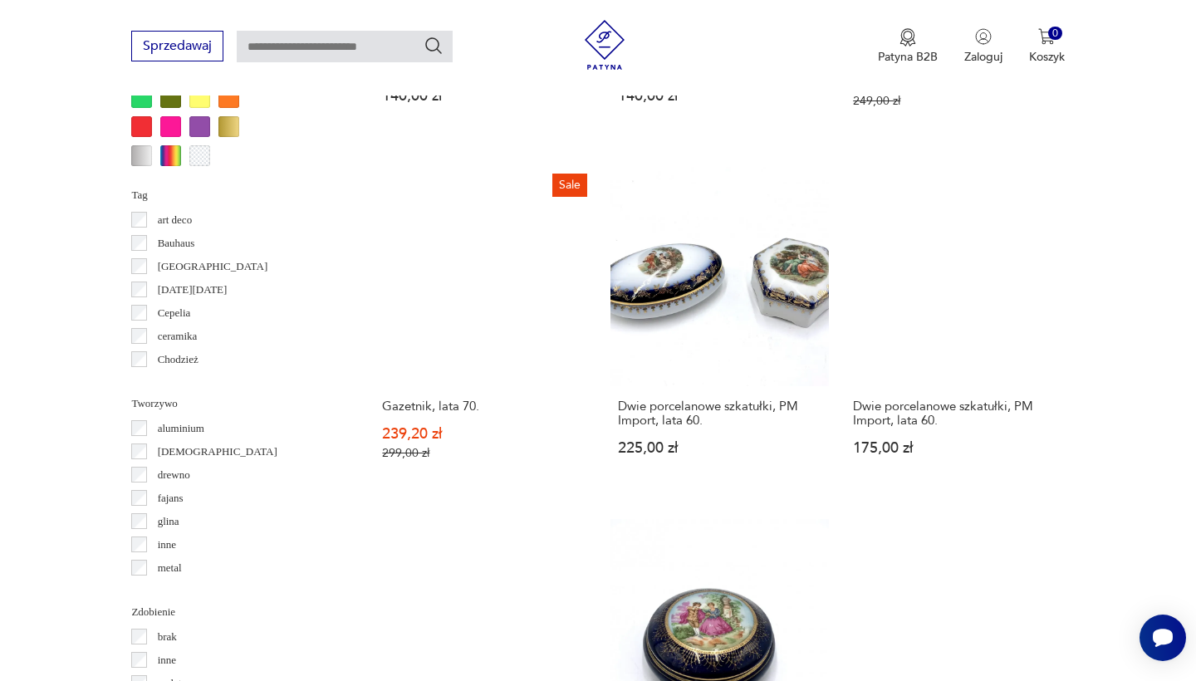
scroll to position [1676, 0]
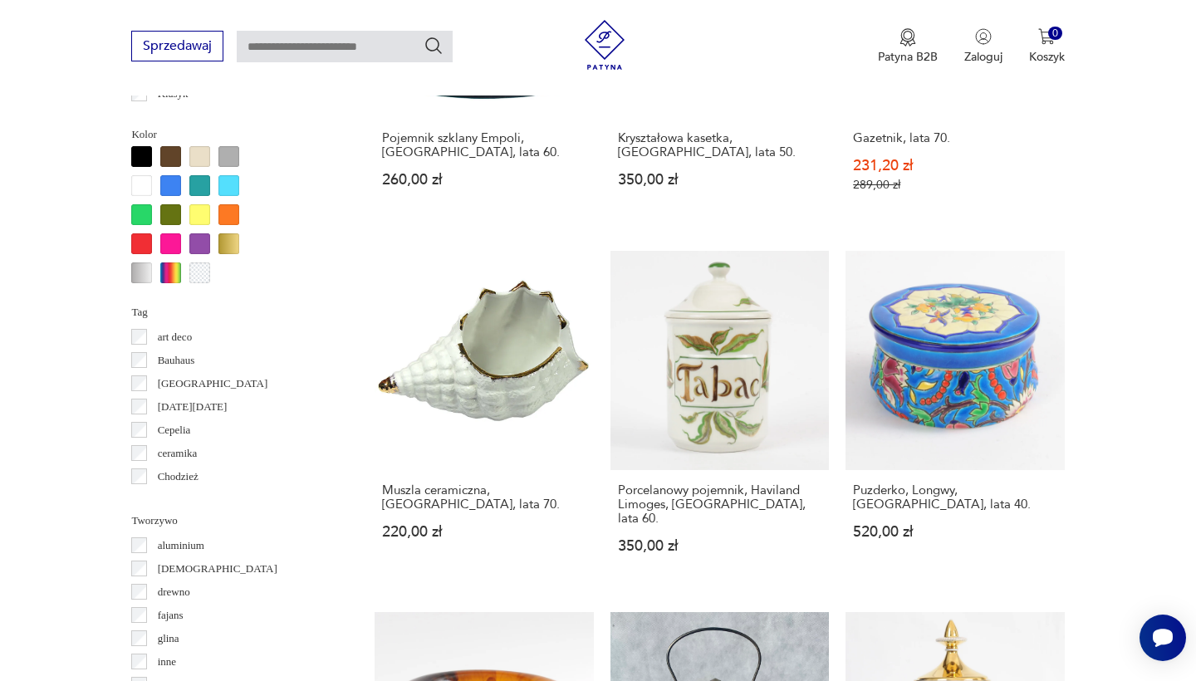
scroll to position [1562, 0]
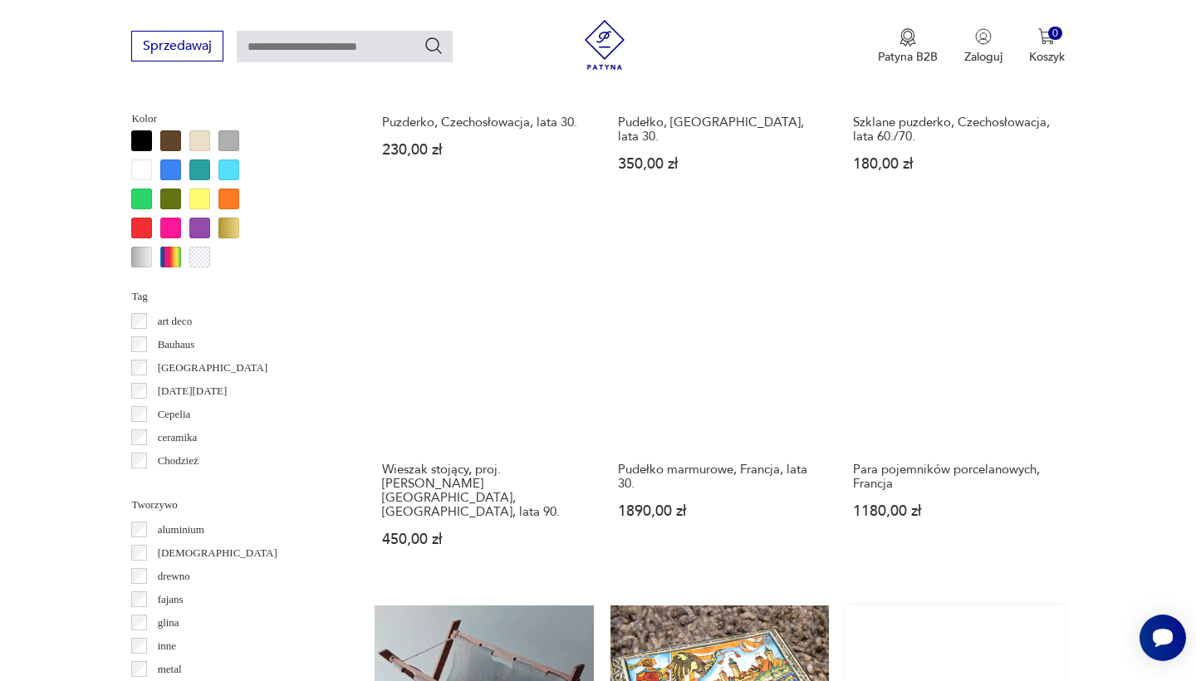
scroll to position [1589, 0]
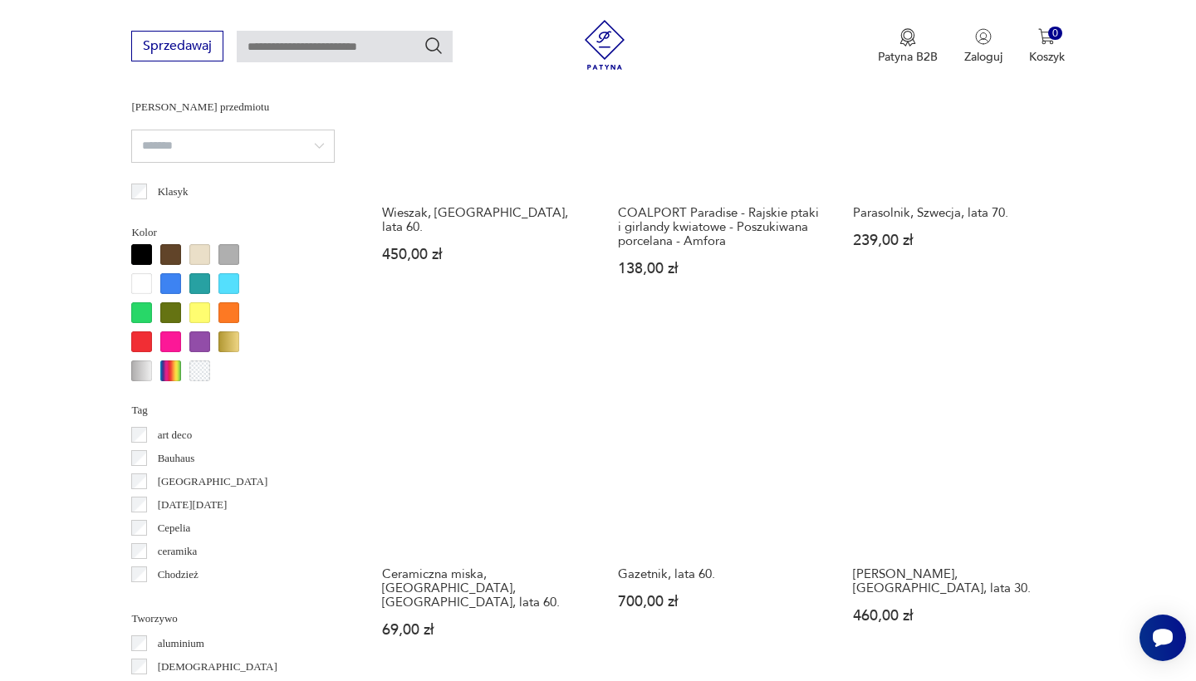
scroll to position [1462, 0]
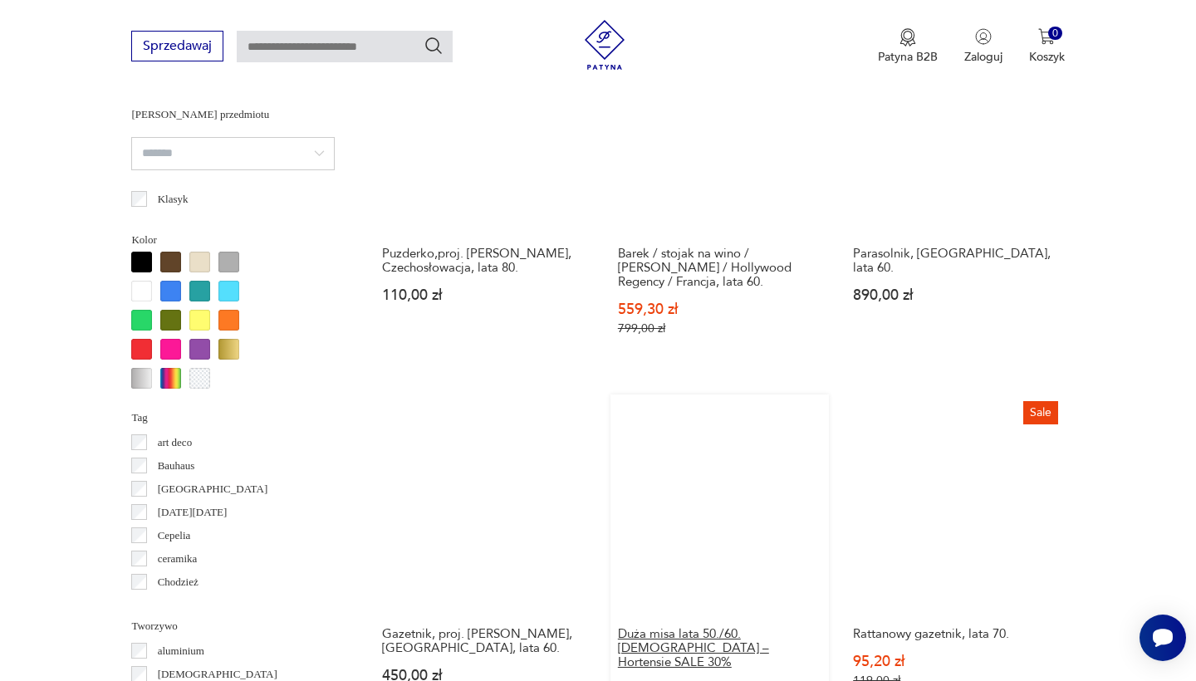
scroll to position [1494, 0]
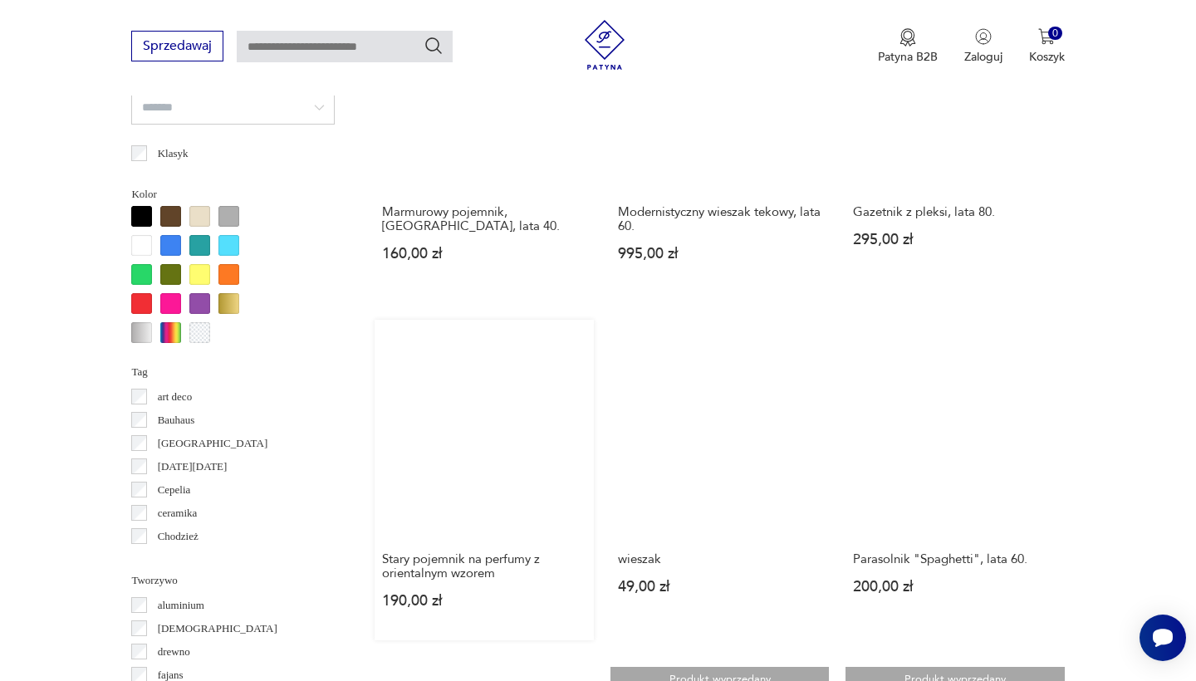
scroll to position [1496, 0]
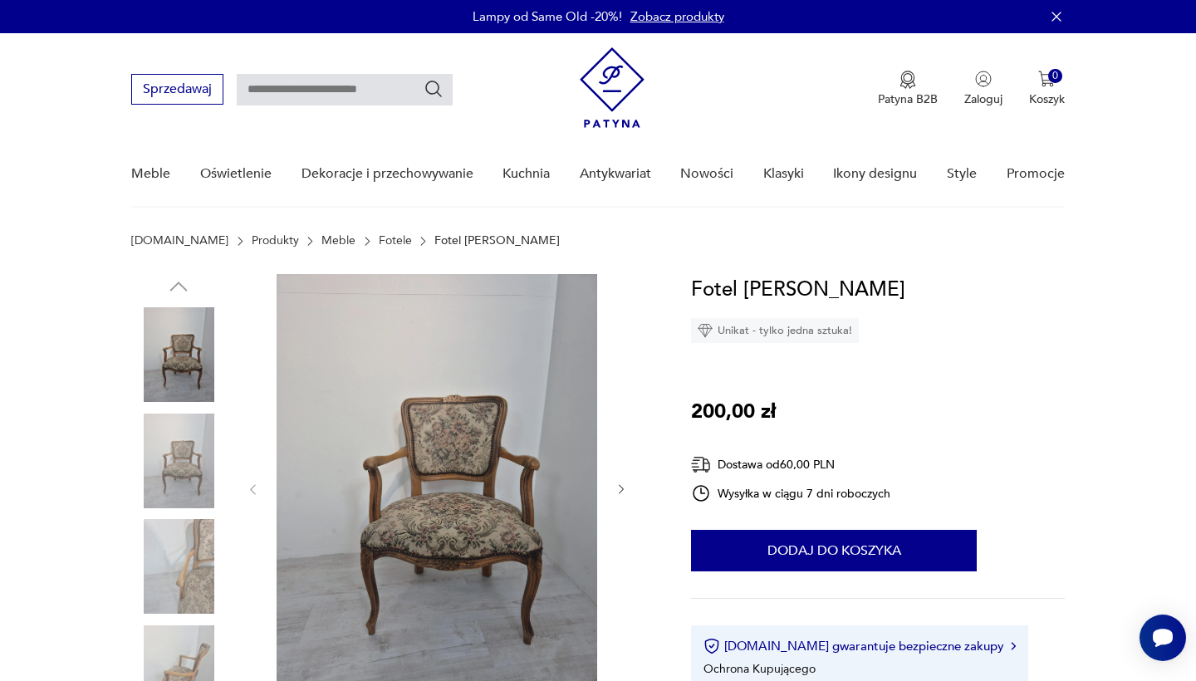
click at [202, 463] on img at bounding box center [178, 461] width 95 height 95
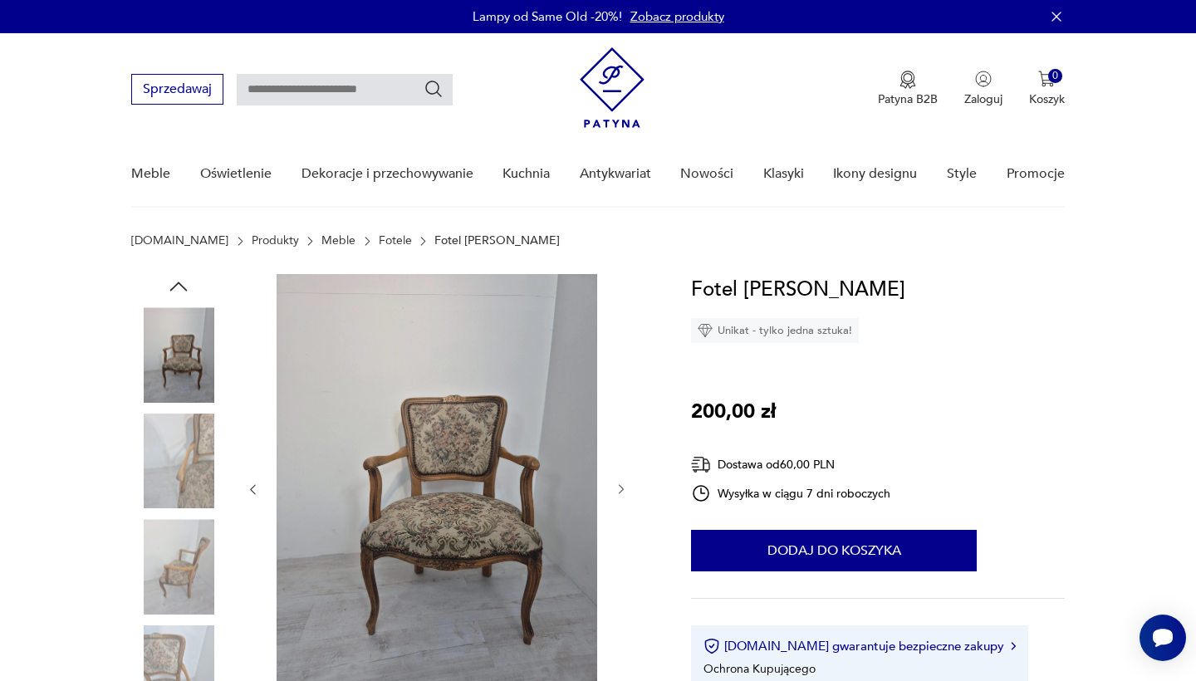
click at [164, 574] on img at bounding box center [178, 566] width 95 height 95
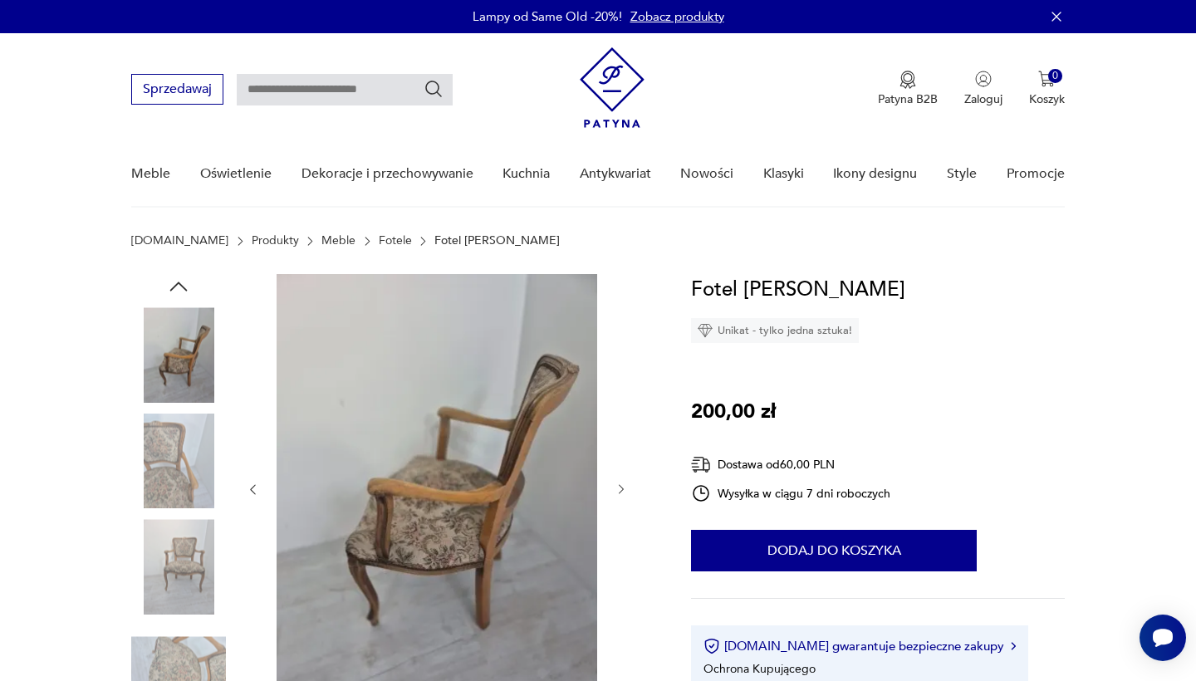
click at [190, 643] on img at bounding box center [178, 672] width 95 height 95
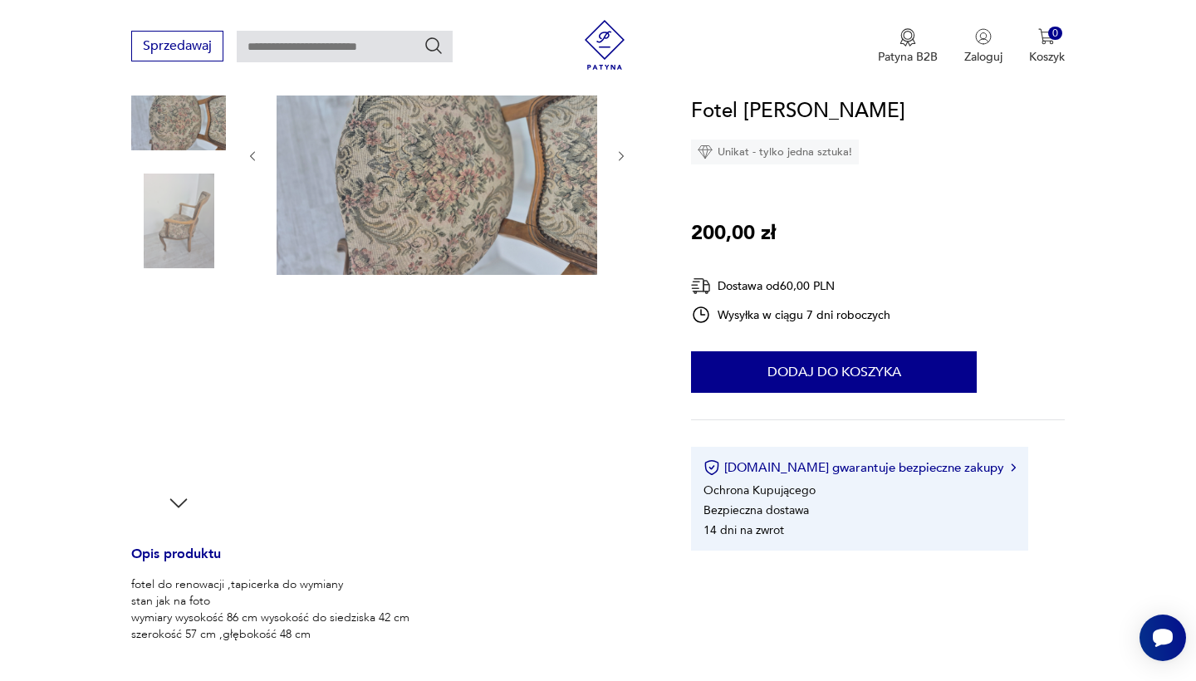
scroll to position [470, 0]
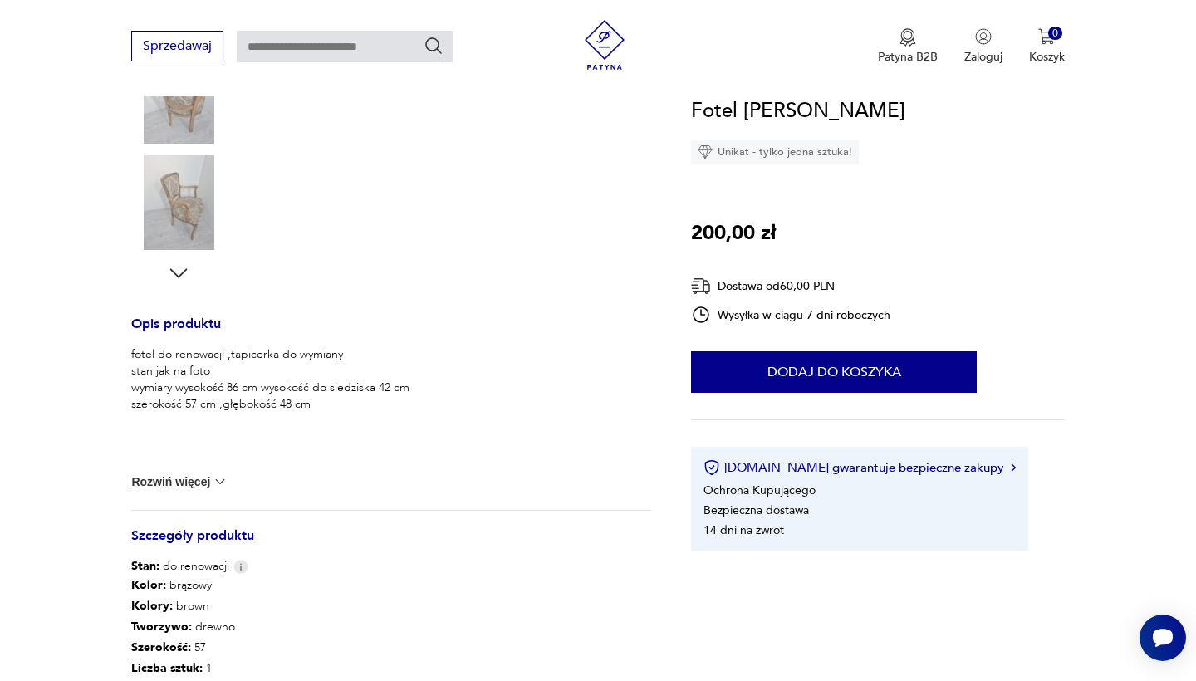
click at [175, 213] on img at bounding box center [178, 202] width 95 height 95
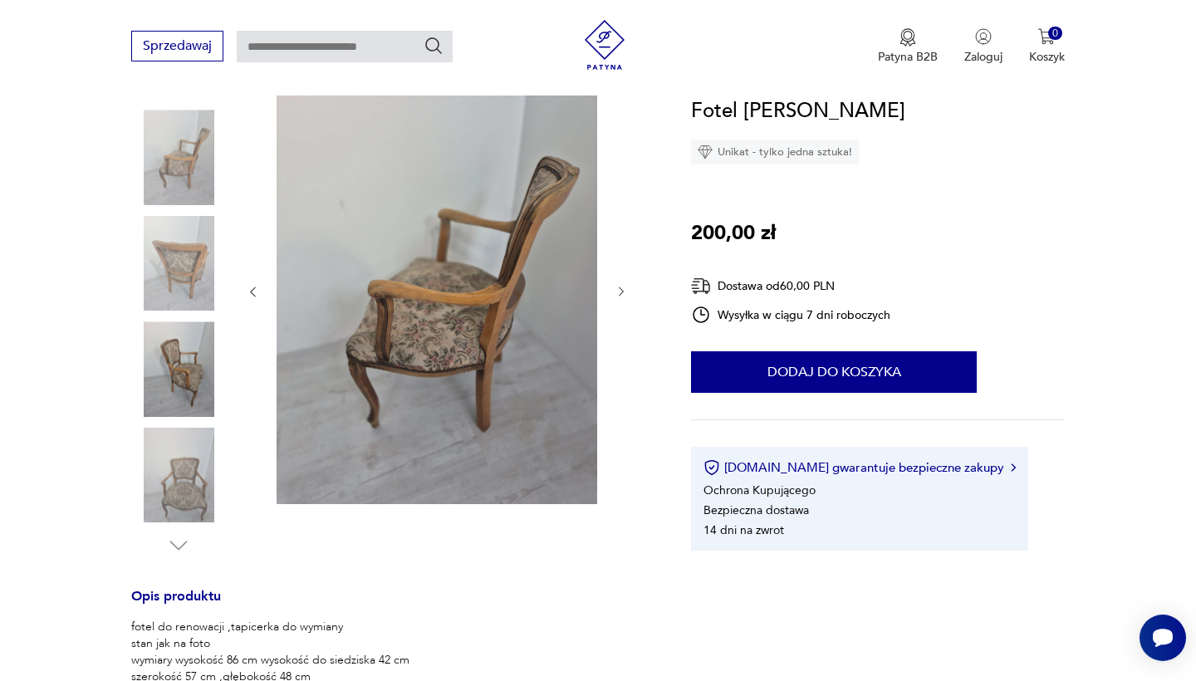
scroll to position [194, 0]
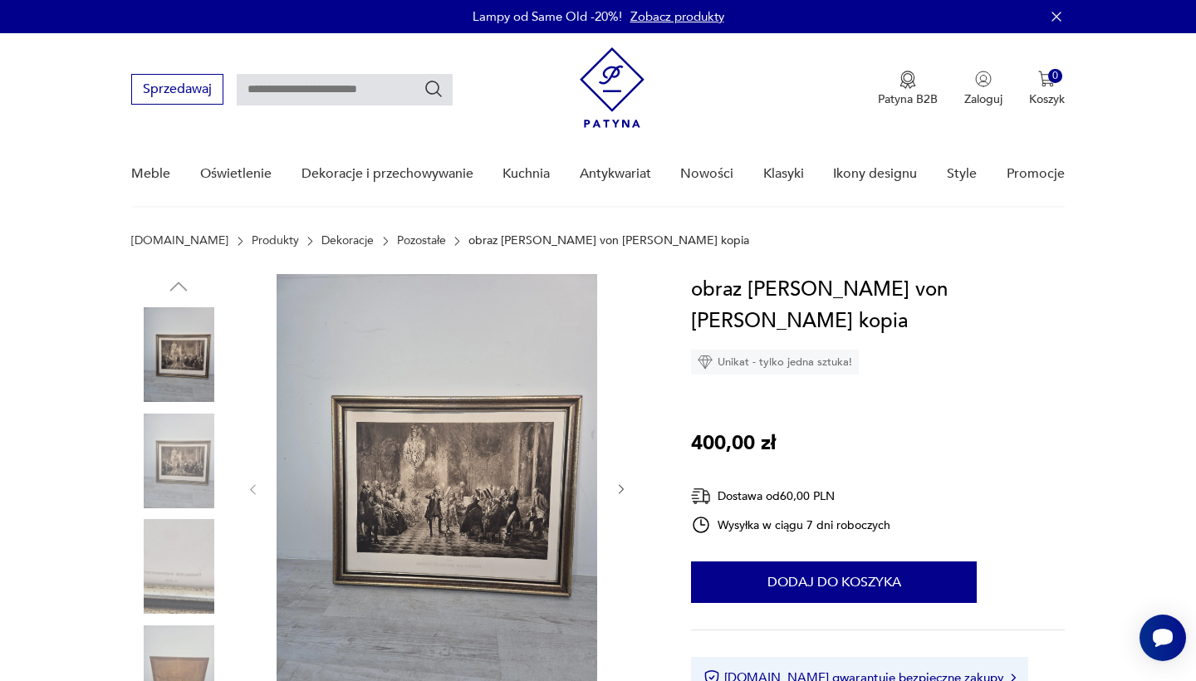
click at [471, 522] on img at bounding box center [437, 488] width 321 height 428
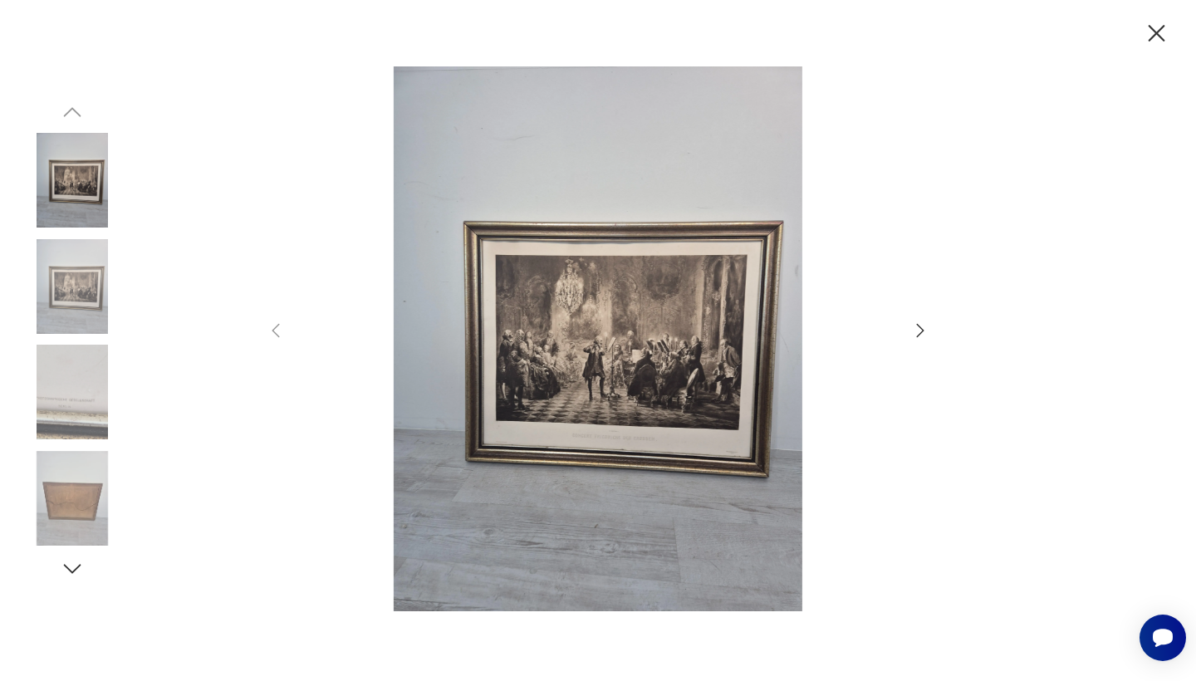
click at [920, 327] on icon "button" at bounding box center [920, 330] width 7 height 13
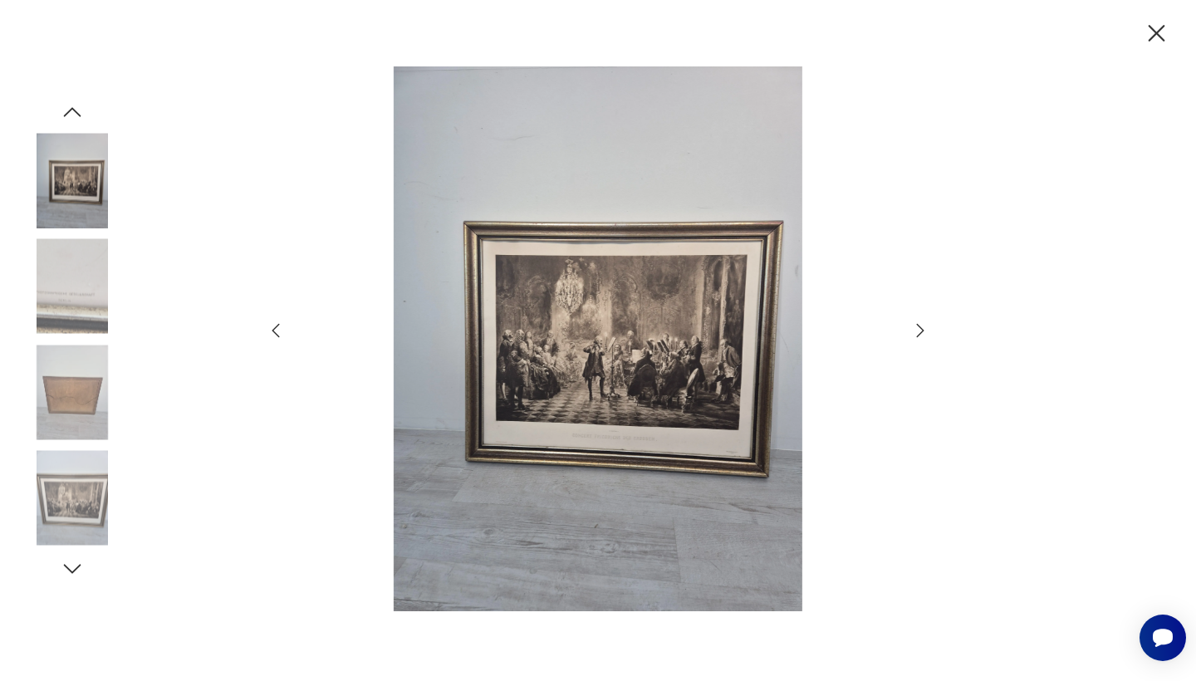
click at [921, 327] on icon "button" at bounding box center [920, 331] width 20 height 20
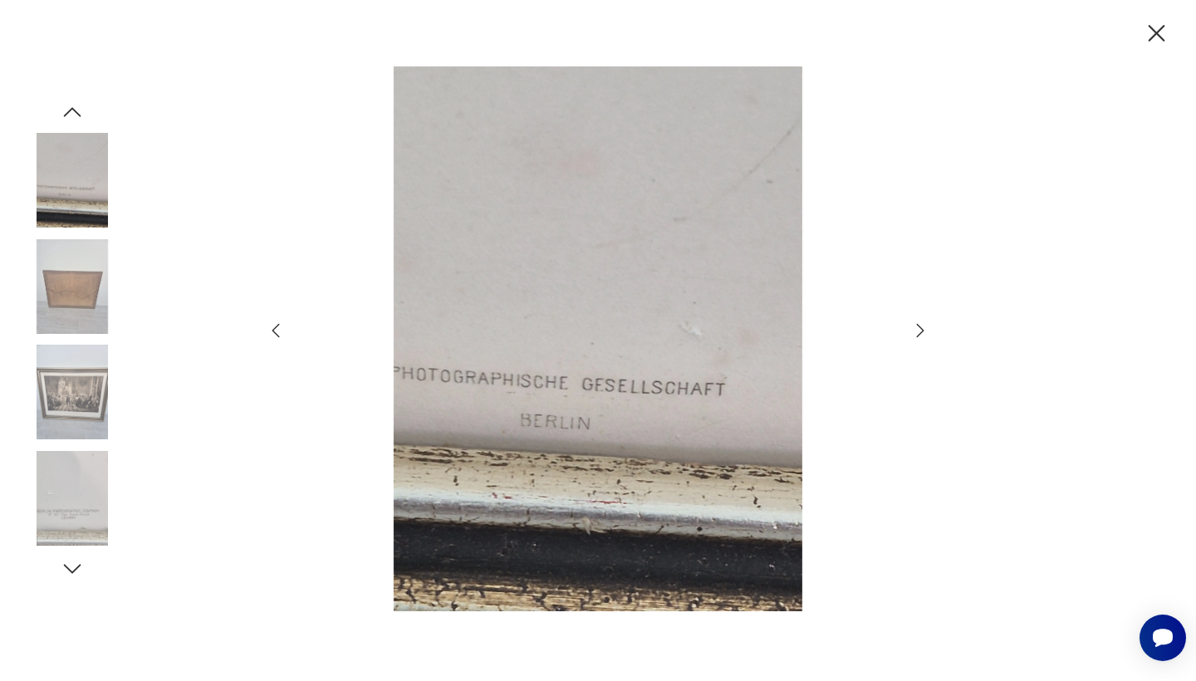
click at [921, 327] on icon "button" at bounding box center [920, 331] width 20 height 20
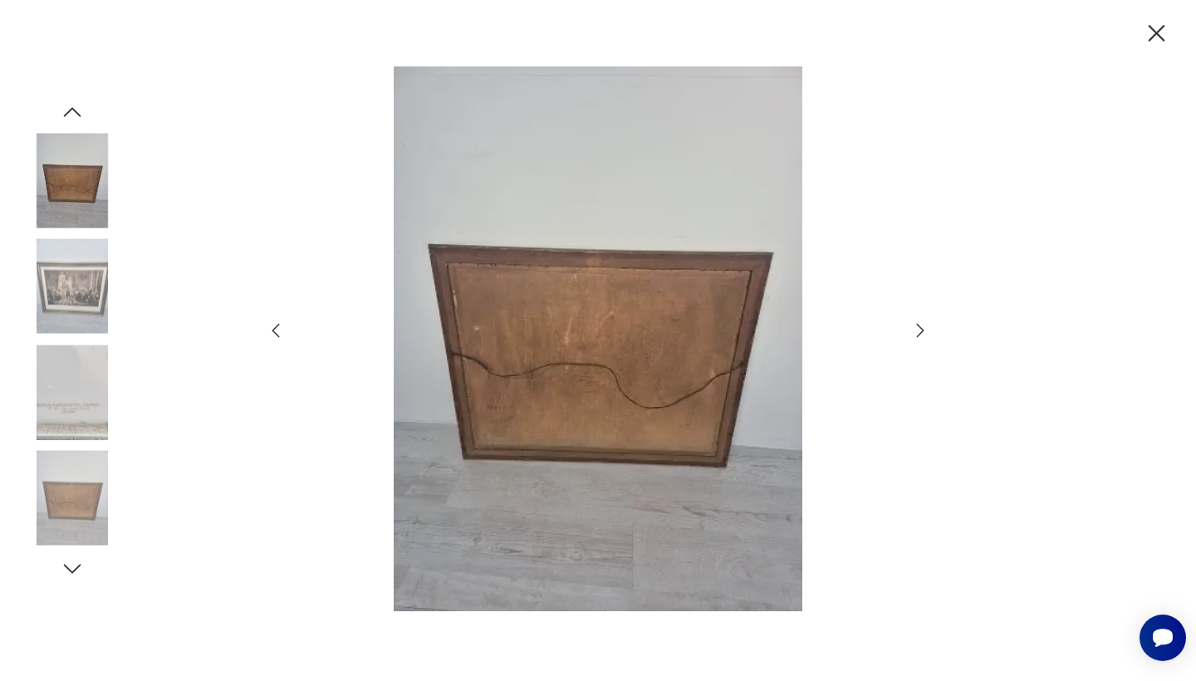
click at [921, 327] on icon "button" at bounding box center [920, 331] width 20 height 20
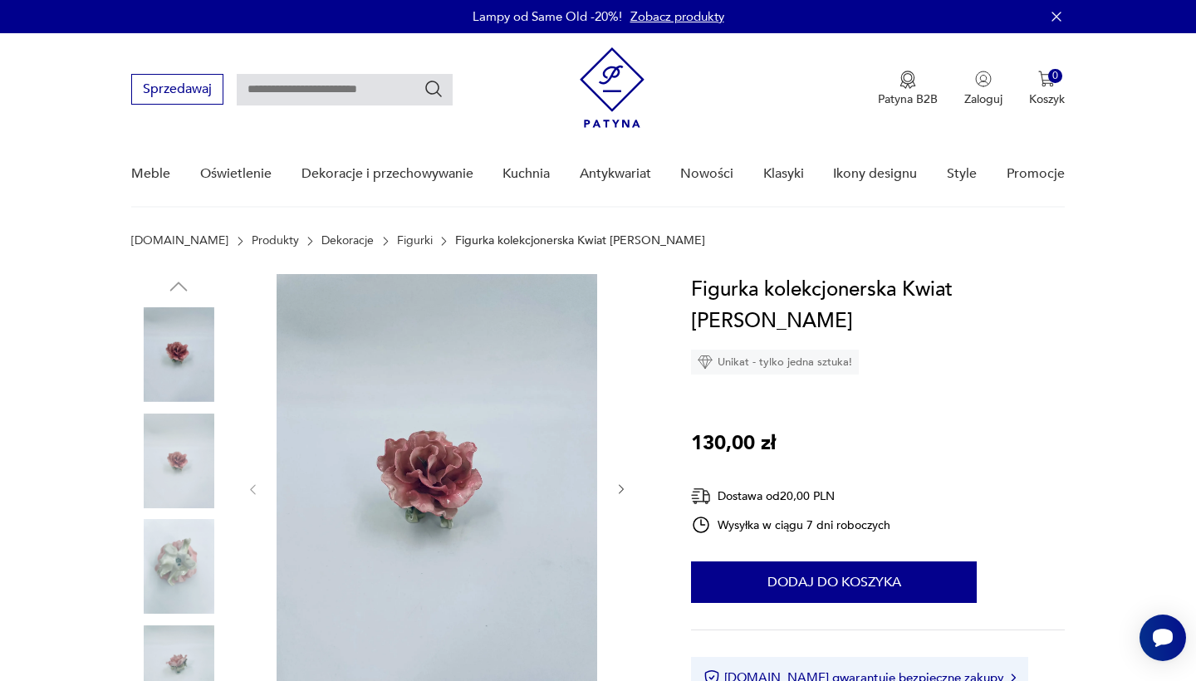
click at [190, 565] on img at bounding box center [178, 566] width 95 height 95
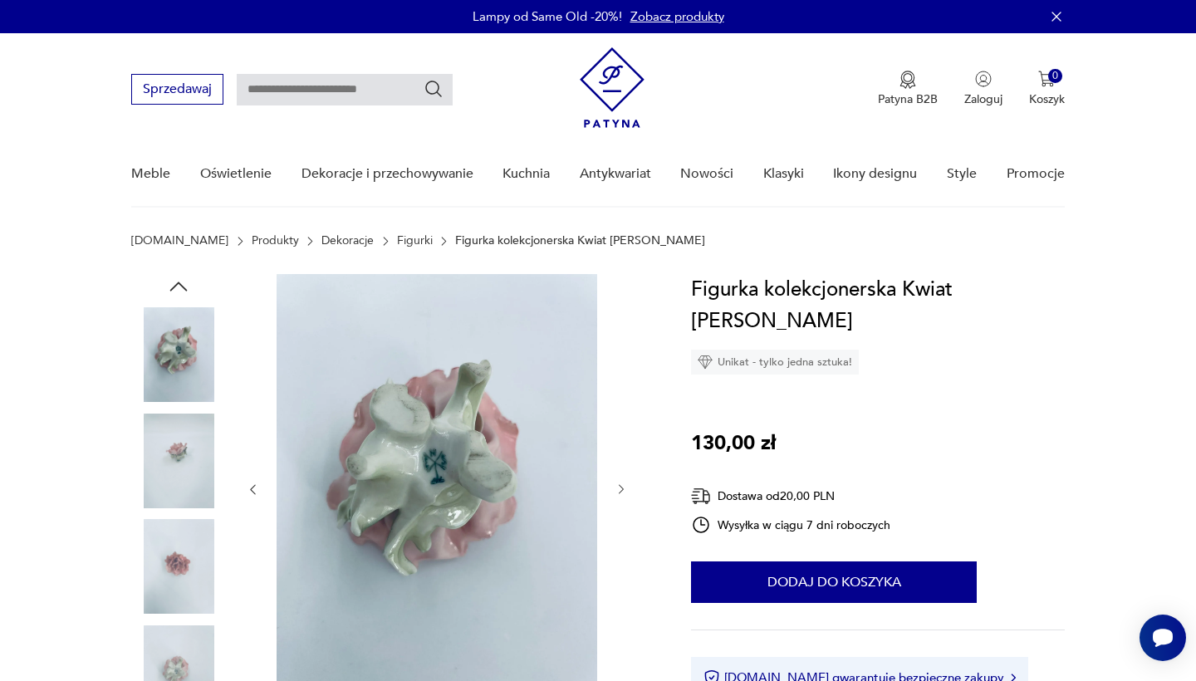
click at [185, 463] on img at bounding box center [178, 461] width 95 height 95
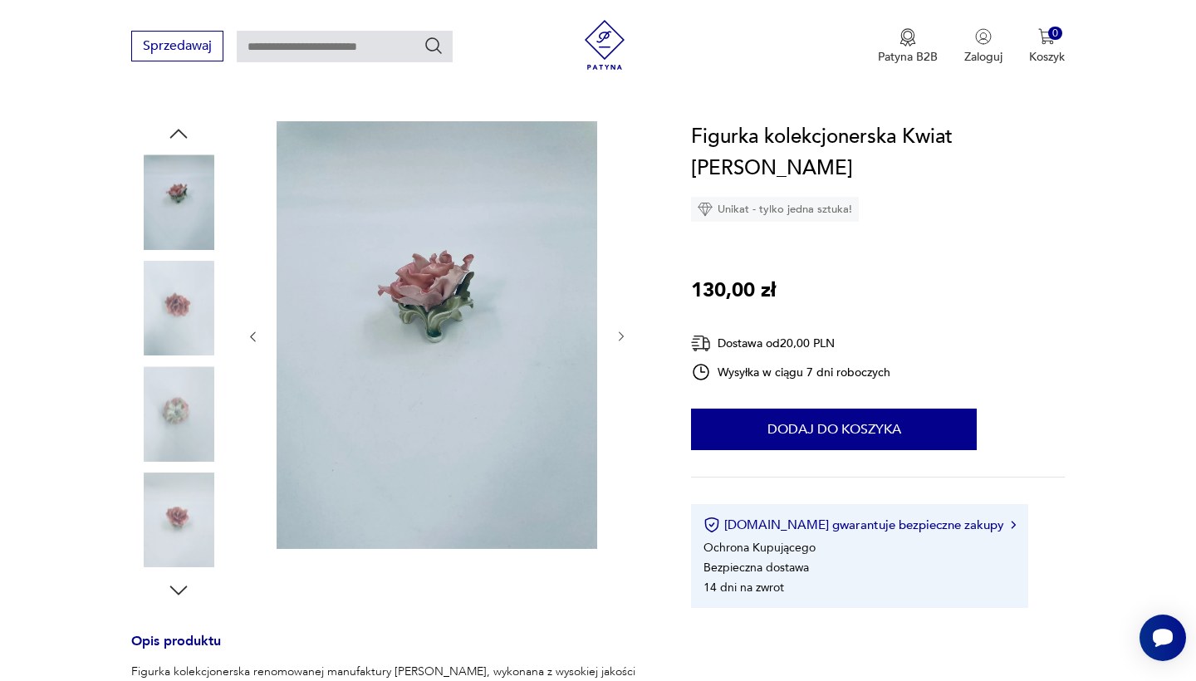
scroll to position [154, 0]
click at [184, 537] on img at bounding box center [178, 519] width 95 height 95
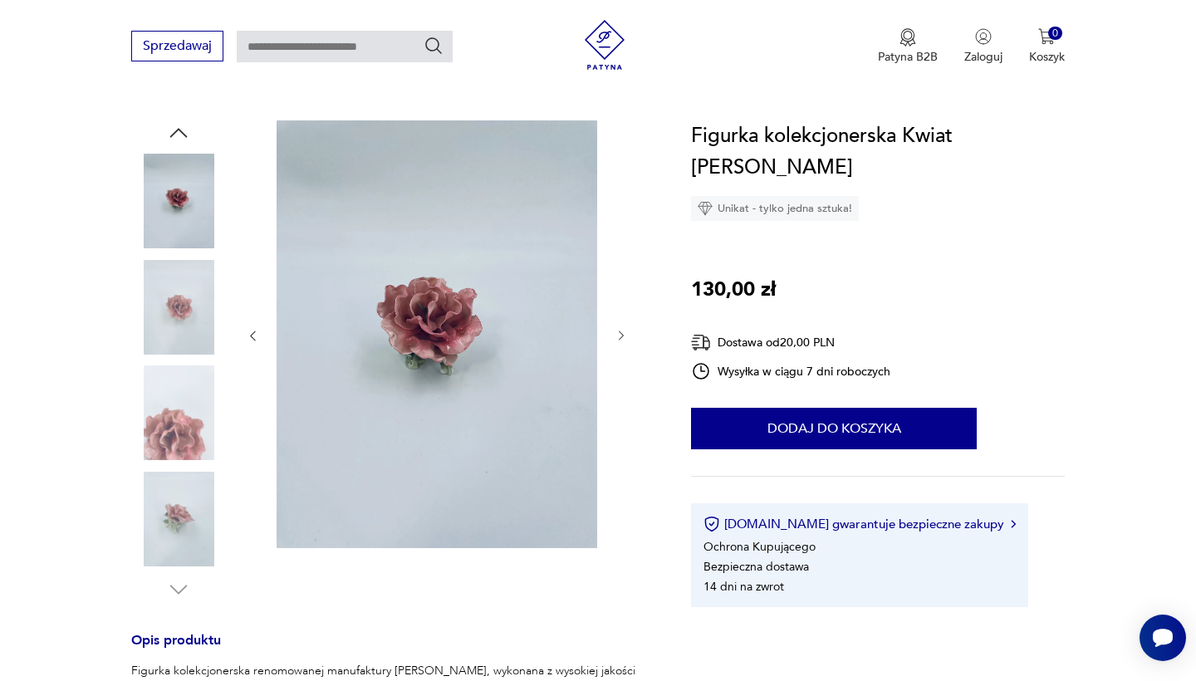
scroll to position [263, 0]
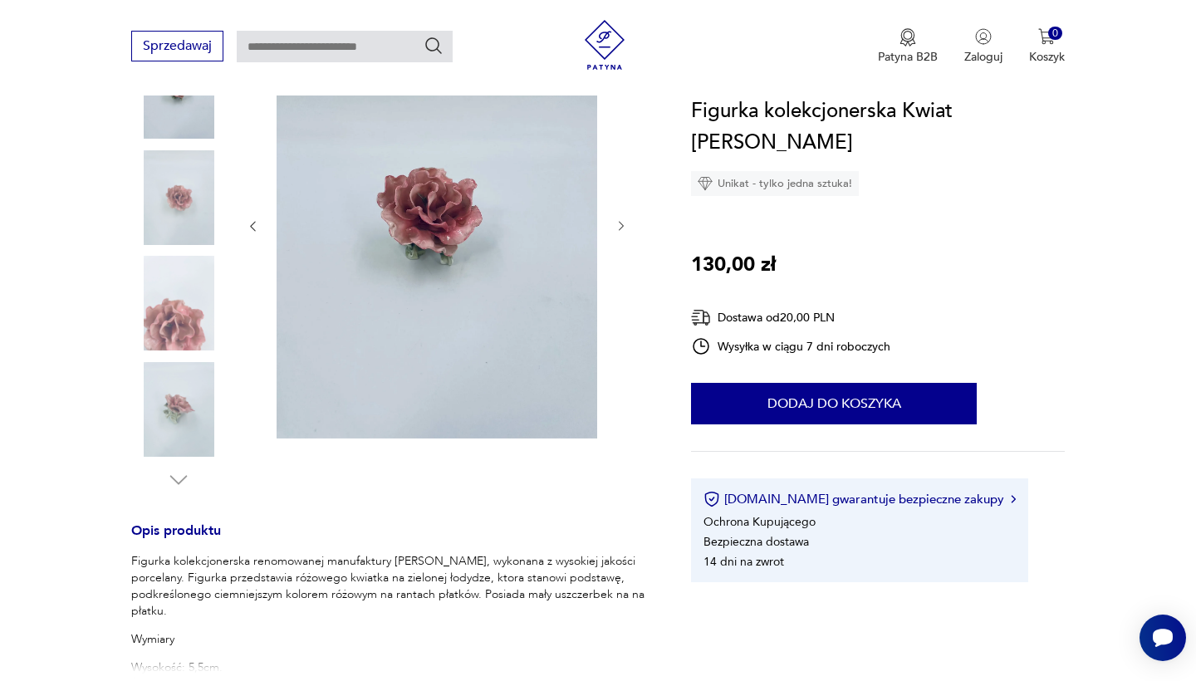
click at [178, 494] on div "Opis produktu Figurka kolekcjonerska renomowanej manufaktury [PERSON_NAME], wyk…" at bounding box center [391, 544] width 520 height 1067
click at [179, 419] on img at bounding box center [178, 409] width 95 height 95
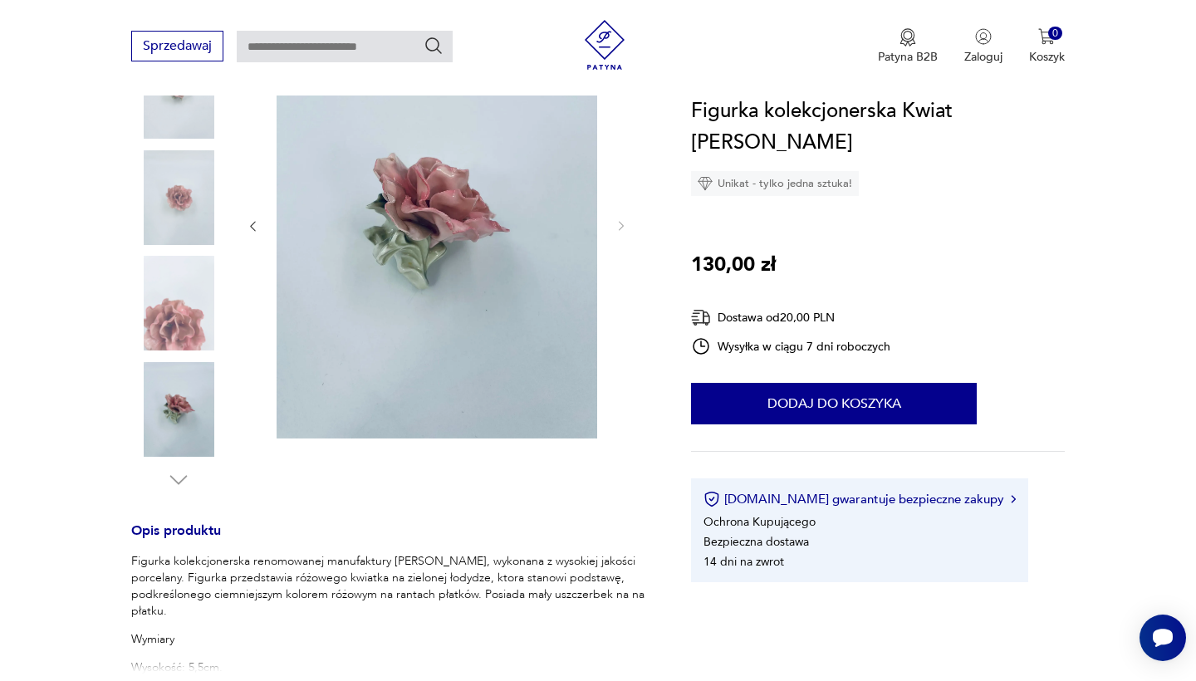
click at [164, 214] on img at bounding box center [178, 197] width 95 height 95
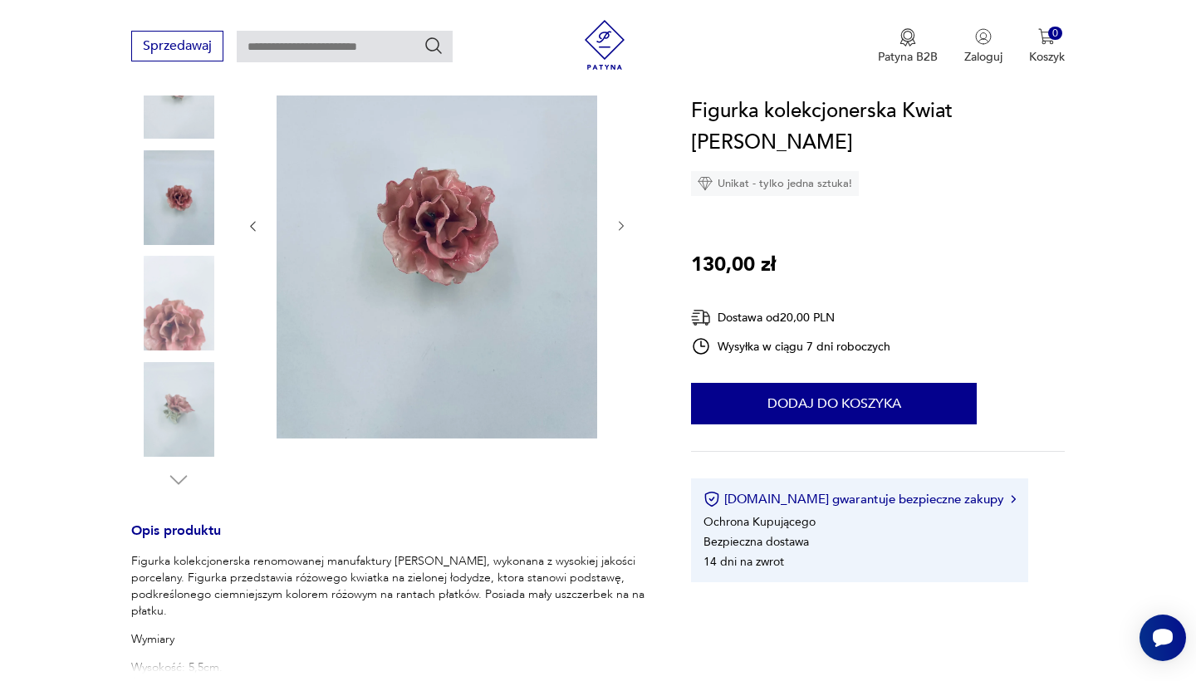
click at [171, 121] on img at bounding box center [178, 91] width 95 height 95
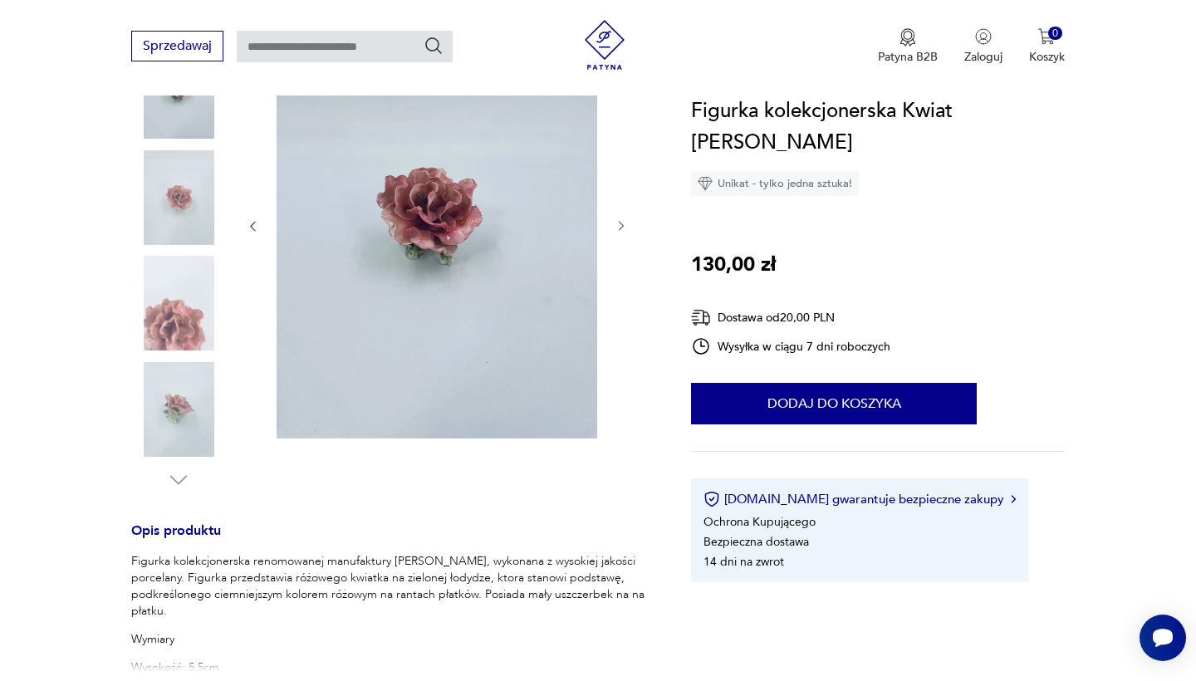
click at [172, 315] on img at bounding box center [178, 303] width 95 height 95
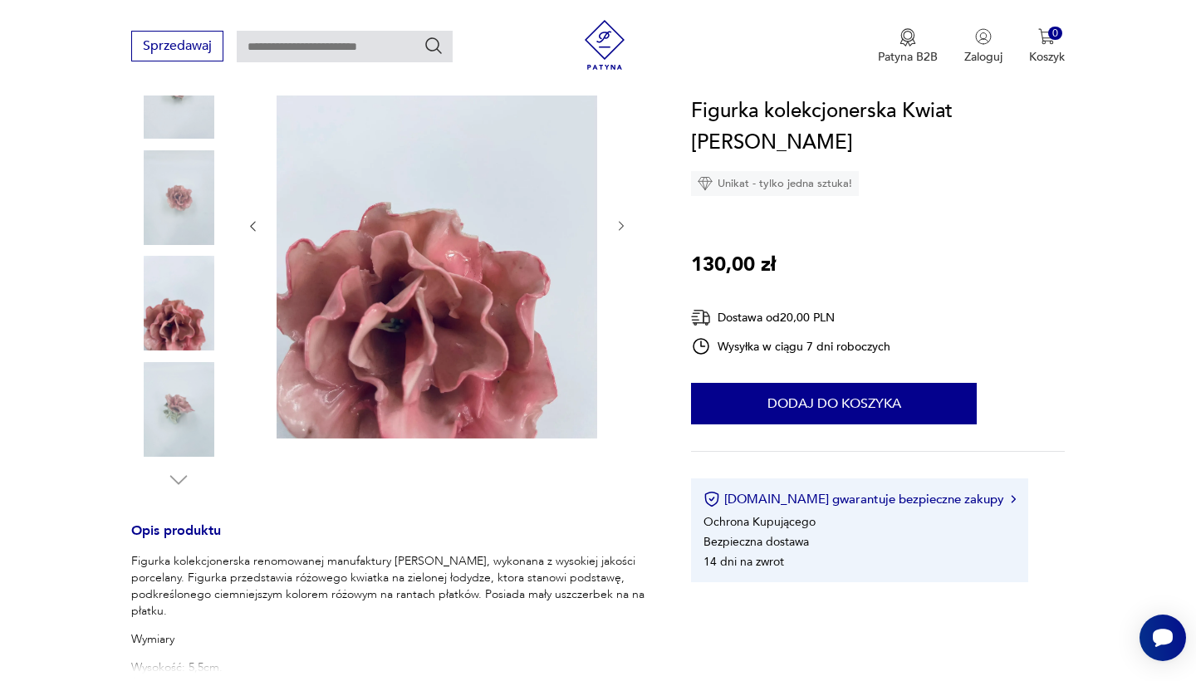
click at [172, 181] on img at bounding box center [178, 197] width 95 height 95
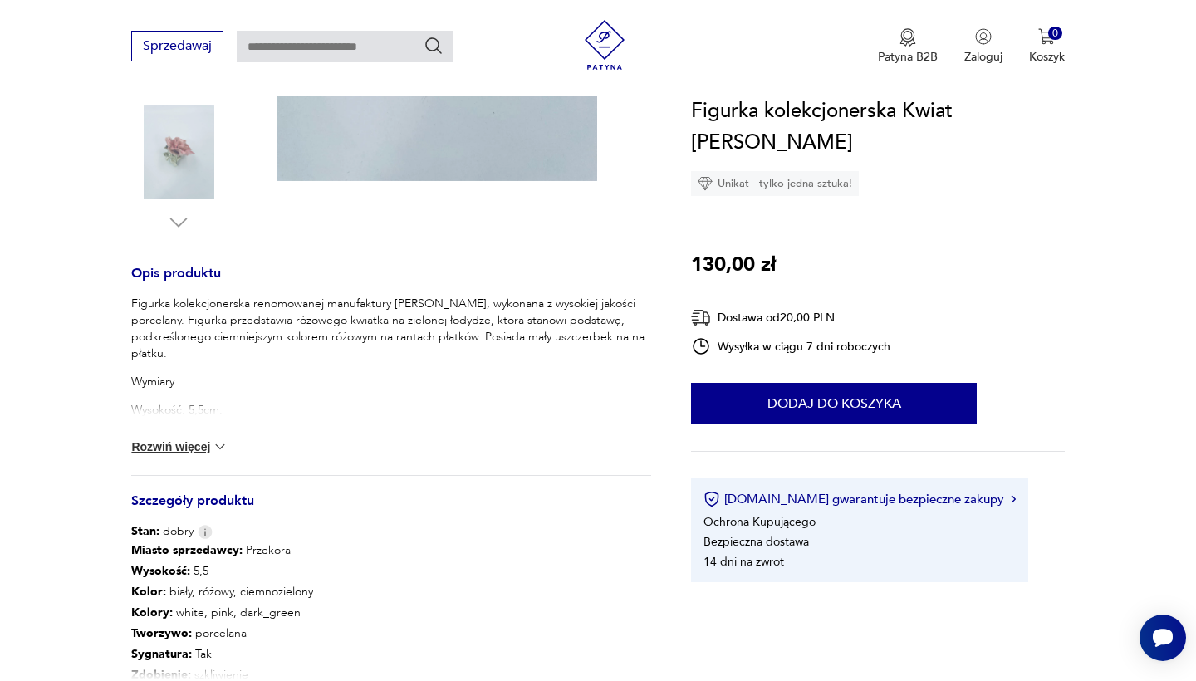
scroll to position [523, 0]
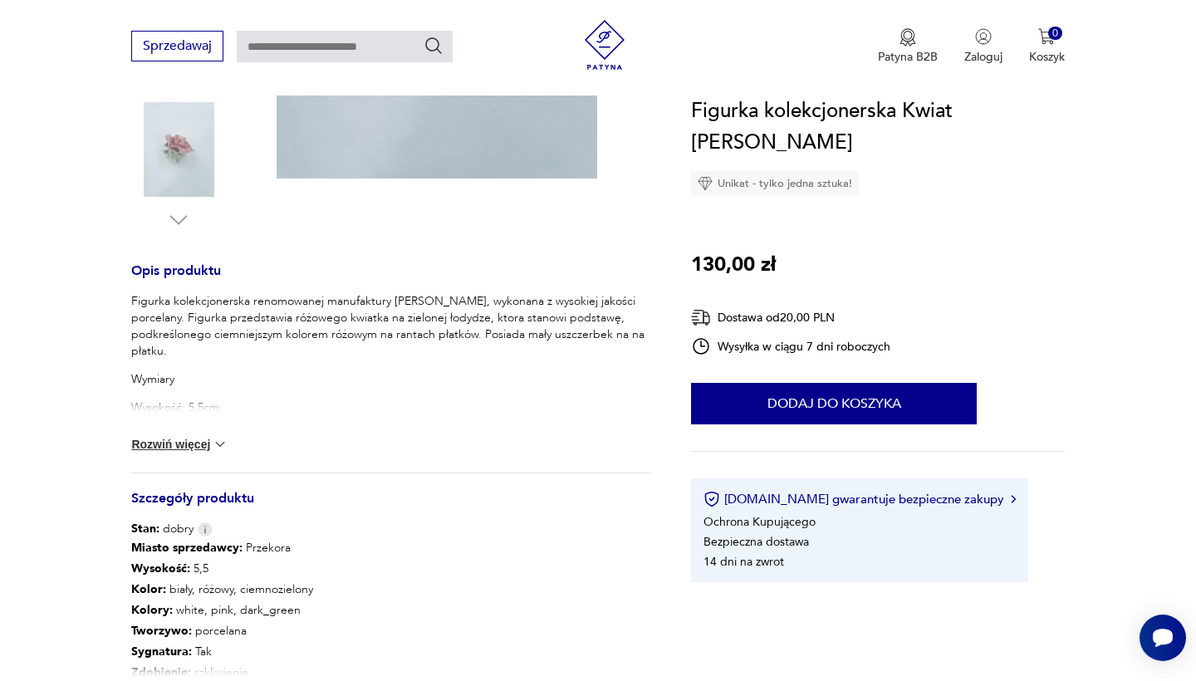
click at [204, 451] on button "Rozwiń więcej" at bounding box center [179, 444] width 96 height 17
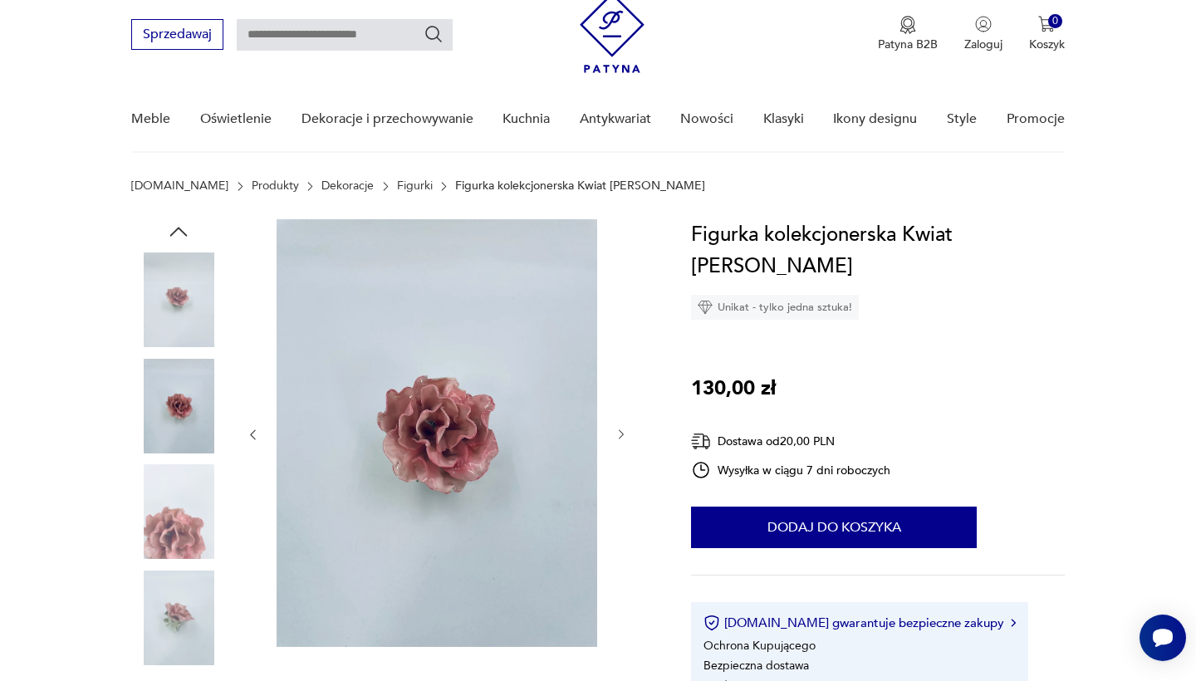
scroll to position [51, 0]
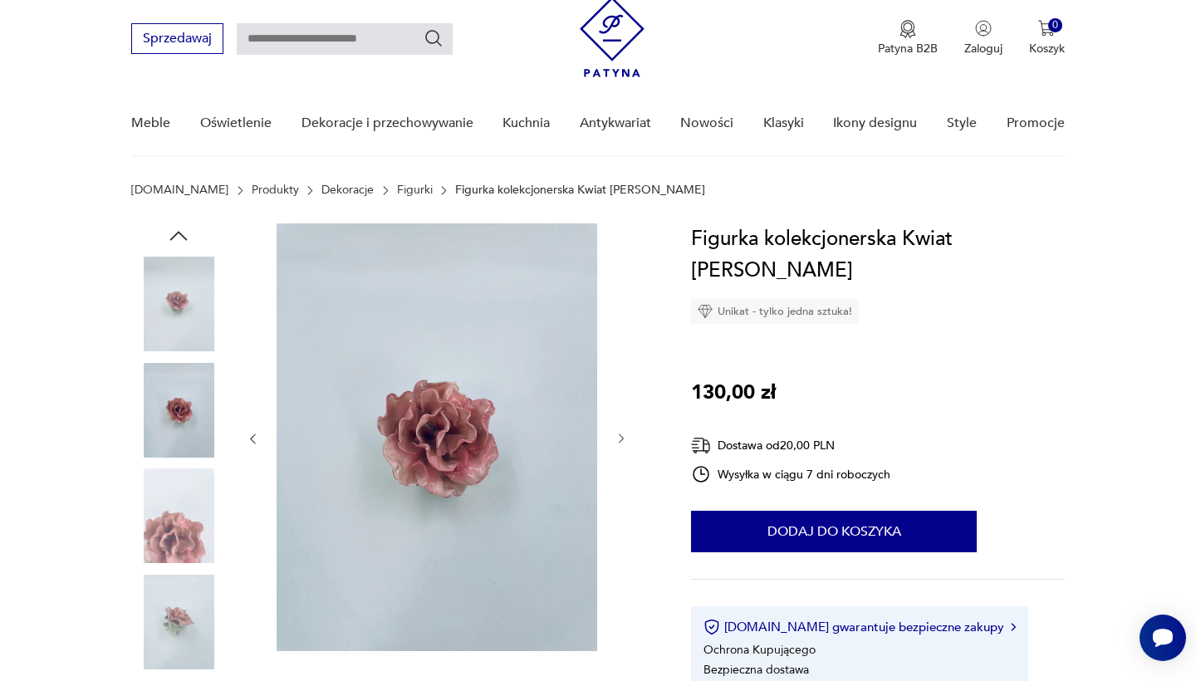
click at [233, 380] on div at bounding box center [391, 464] width 520 height 482
click at [194, 381] on img at bounding box center [178, 410] width 95 height 95
click at [185, 302] on img at bounding box center [178, 304] width 95 height 95
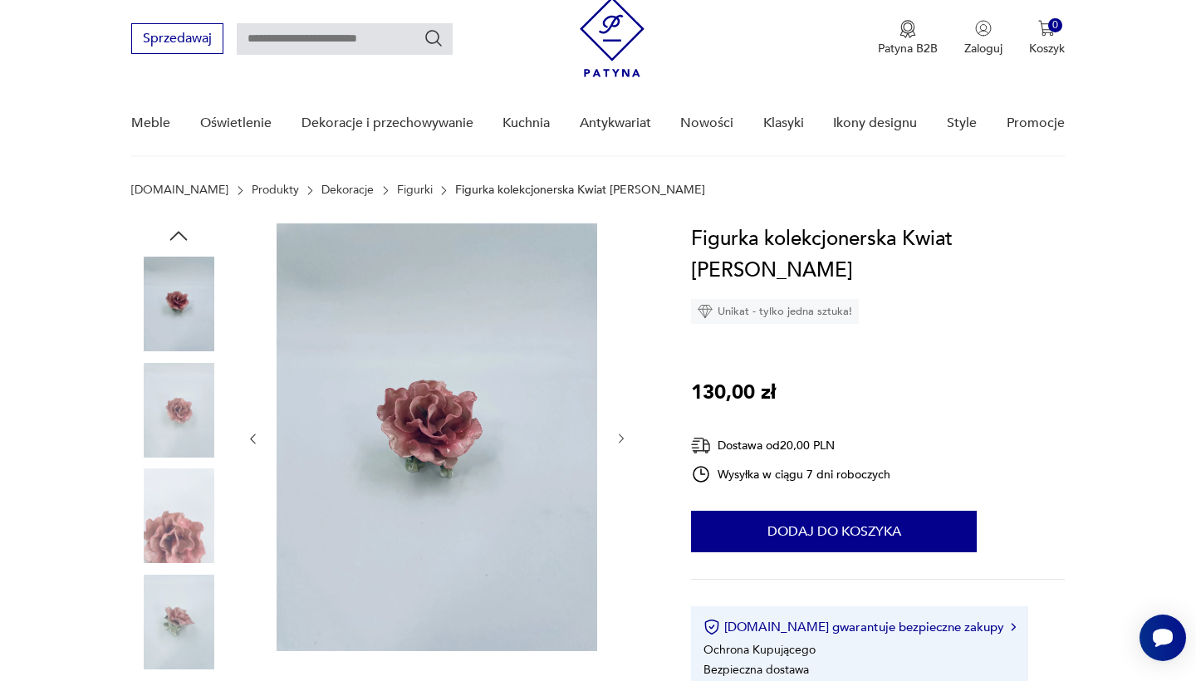
click at [167, 502] on img at bounding box center [178, 515] width 95 height 95
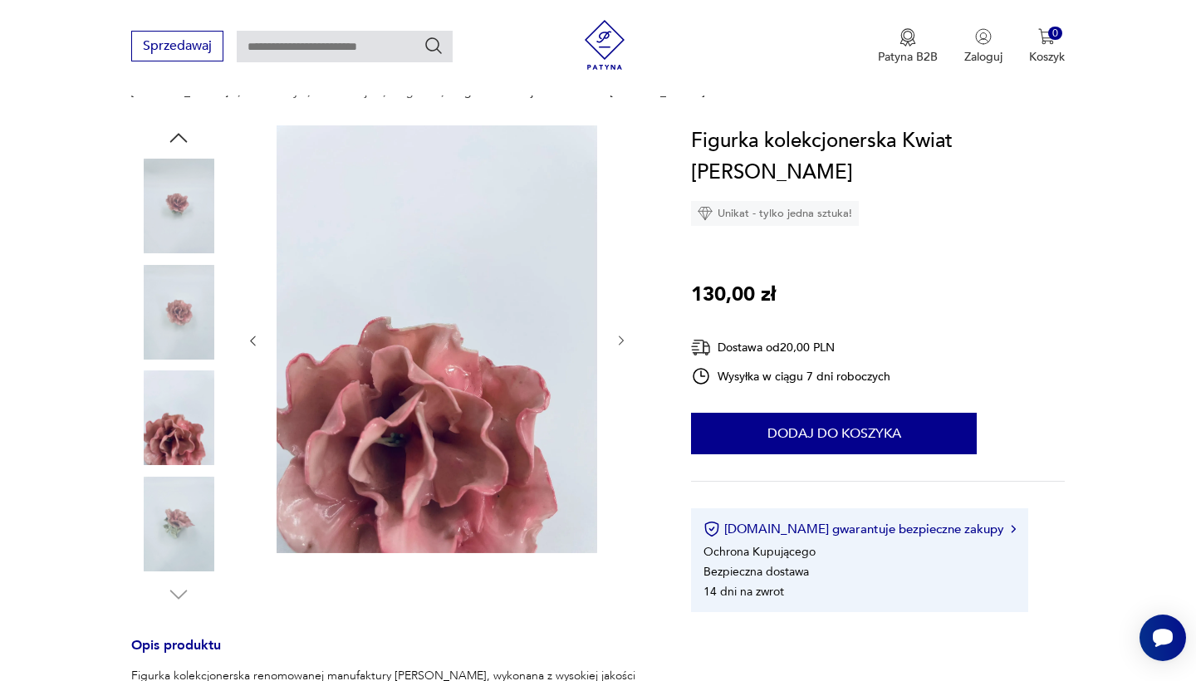
scroll to position [164, 0]
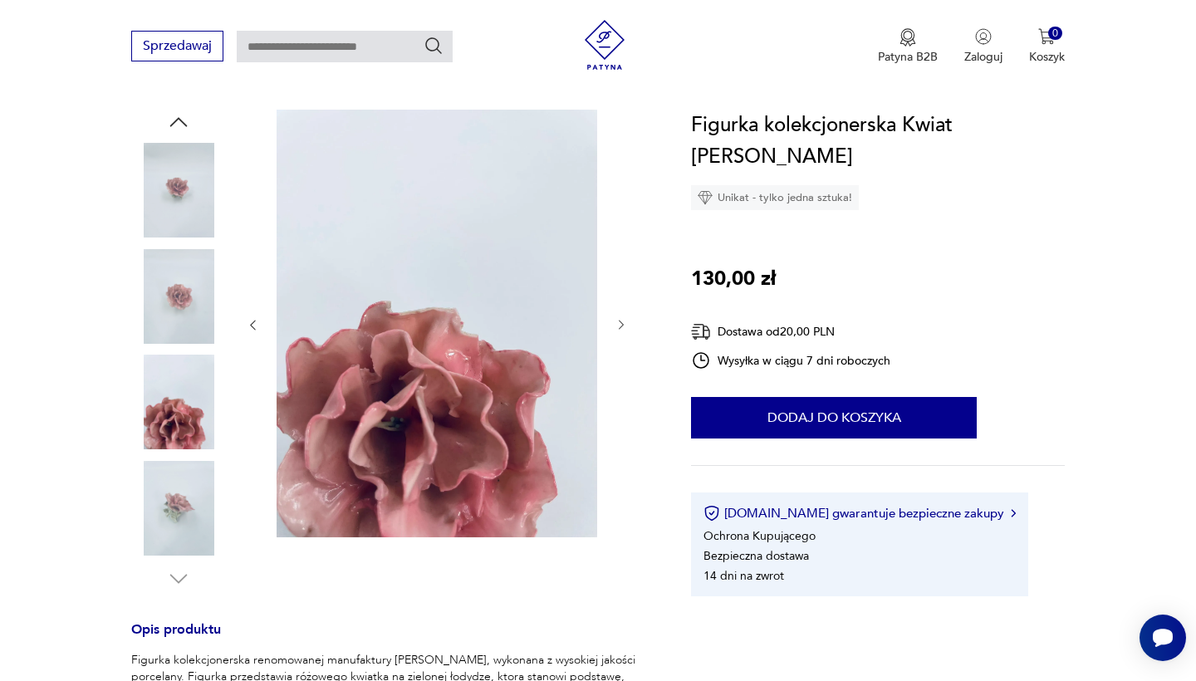
click at [159, 508] on img at bounding box center [178, 508] width 95 height 95
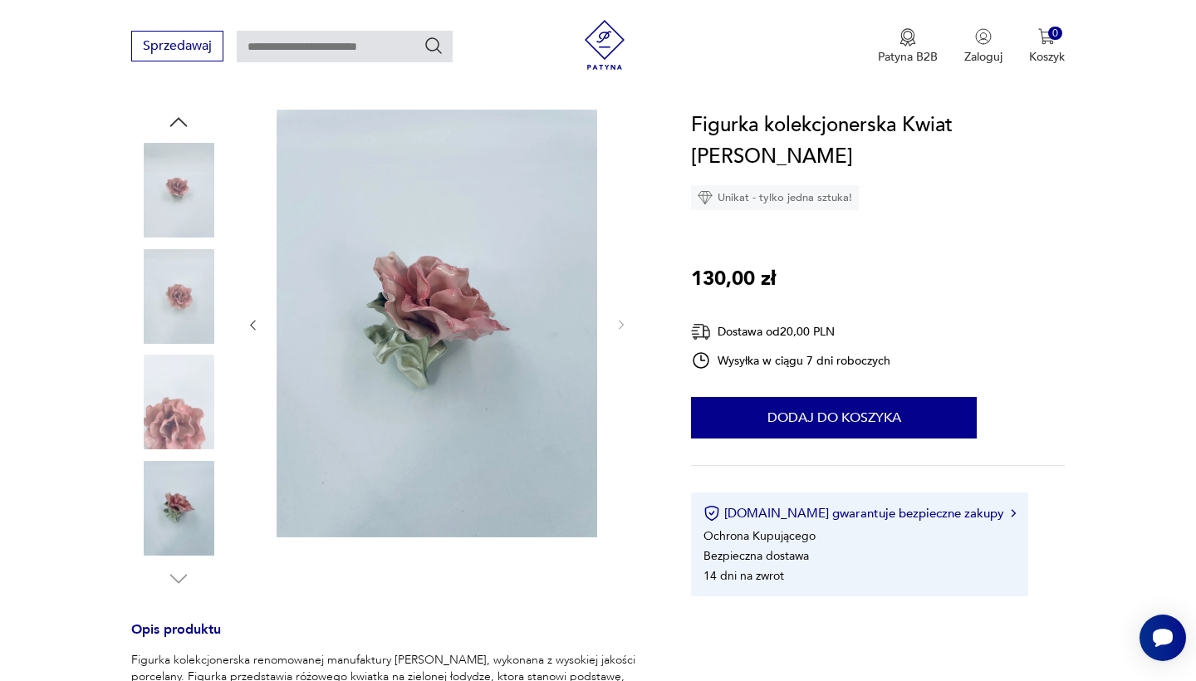
click at [887, 407] on div "Figurka kolekcjonerska Kwiat [PERSON_NAME] Unikat - tylko jedna sztuka! 130,00 …" at bounding box center [877, 353] width 373 height 487
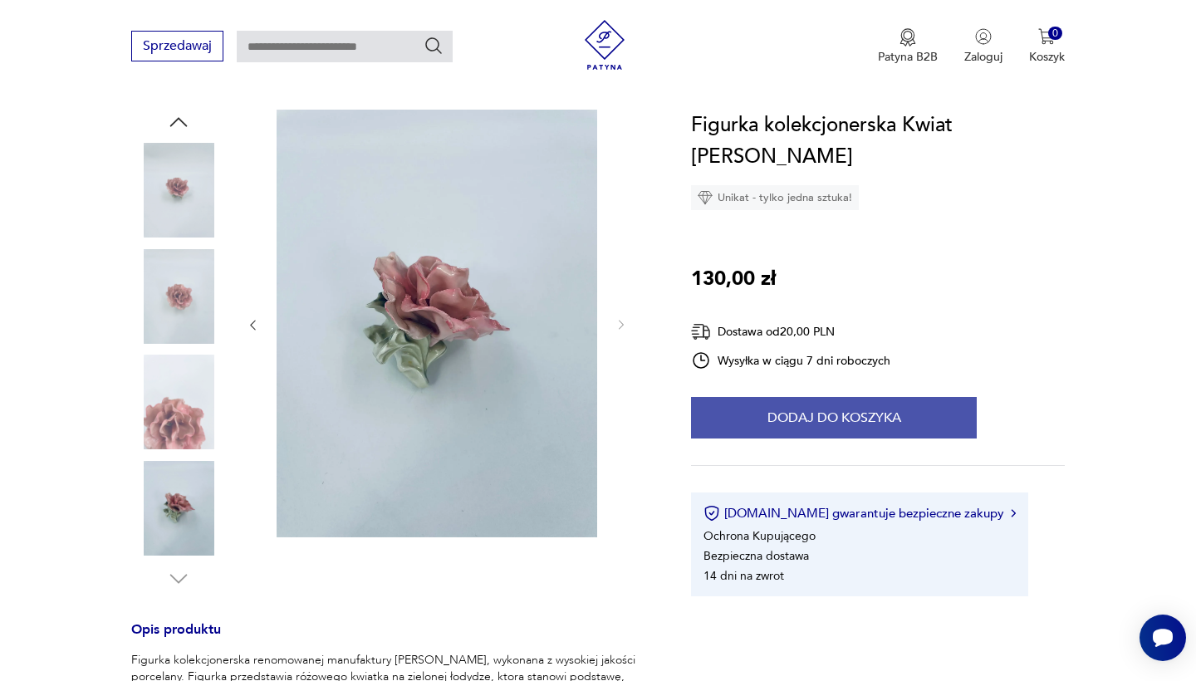
click at [871, 397] on button "Dodaj do koszyka" at bounding box center [834, 418] width 286 height 42
